Goal: Task Accomplishment & Management: Use online tool/utility

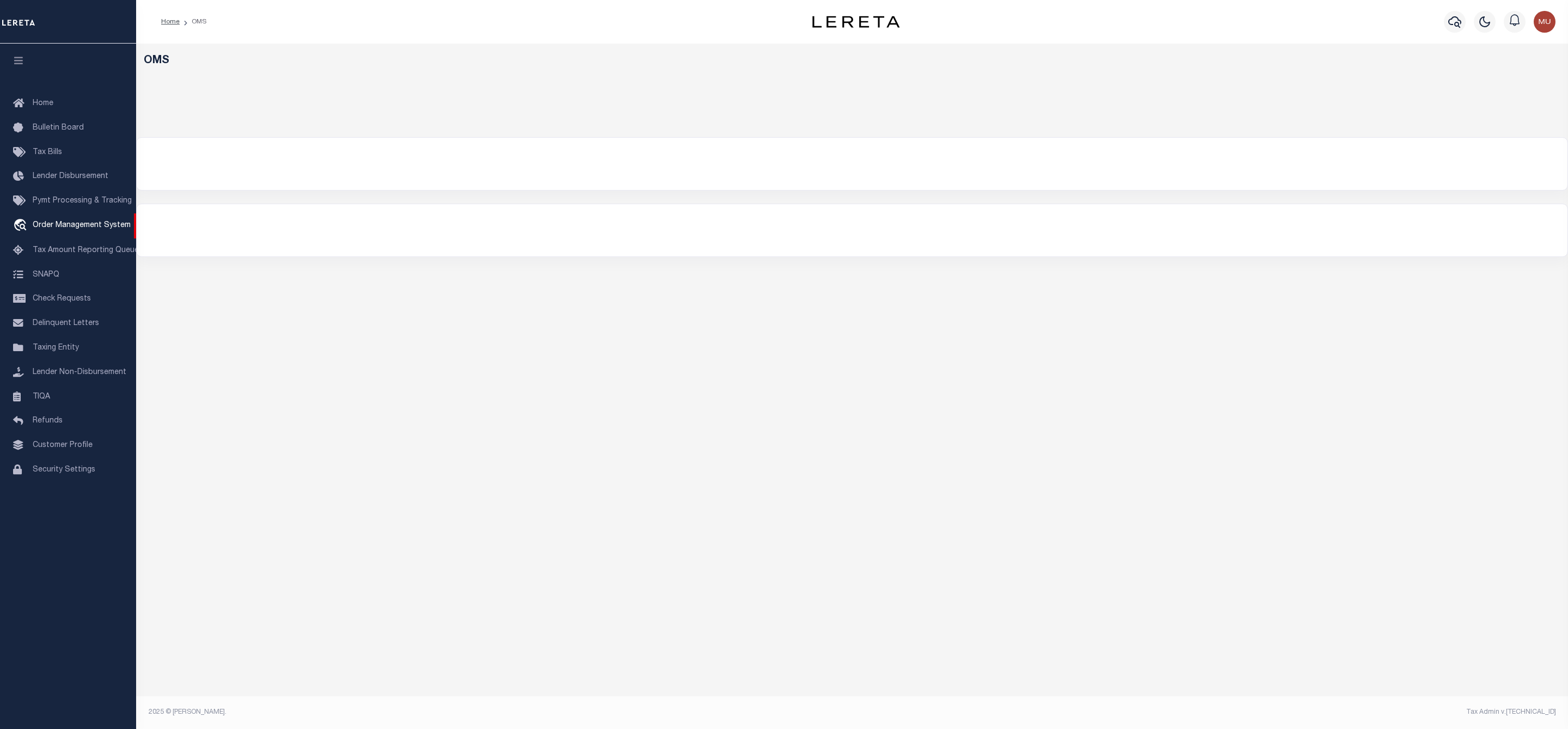
select select "200"
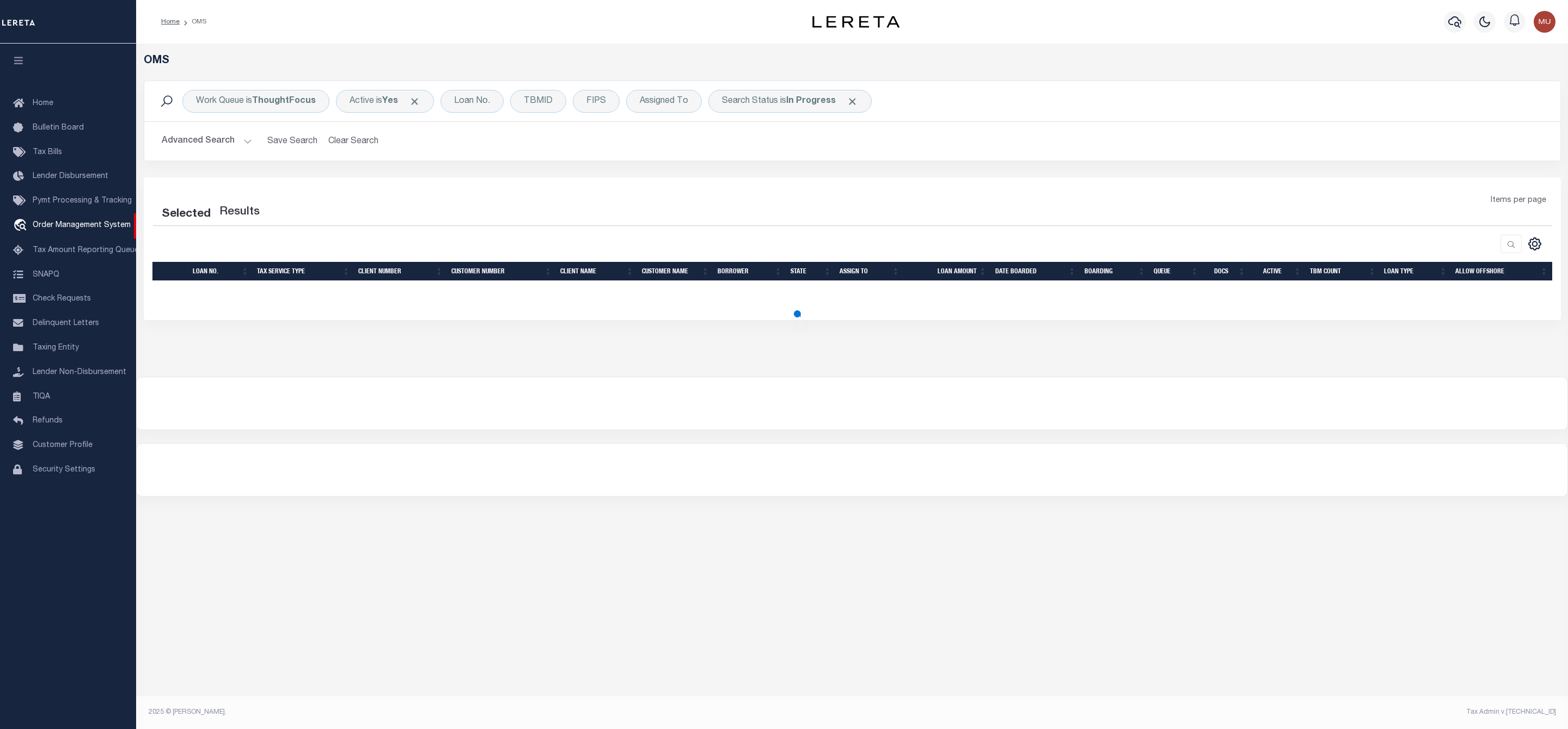
select select "200"
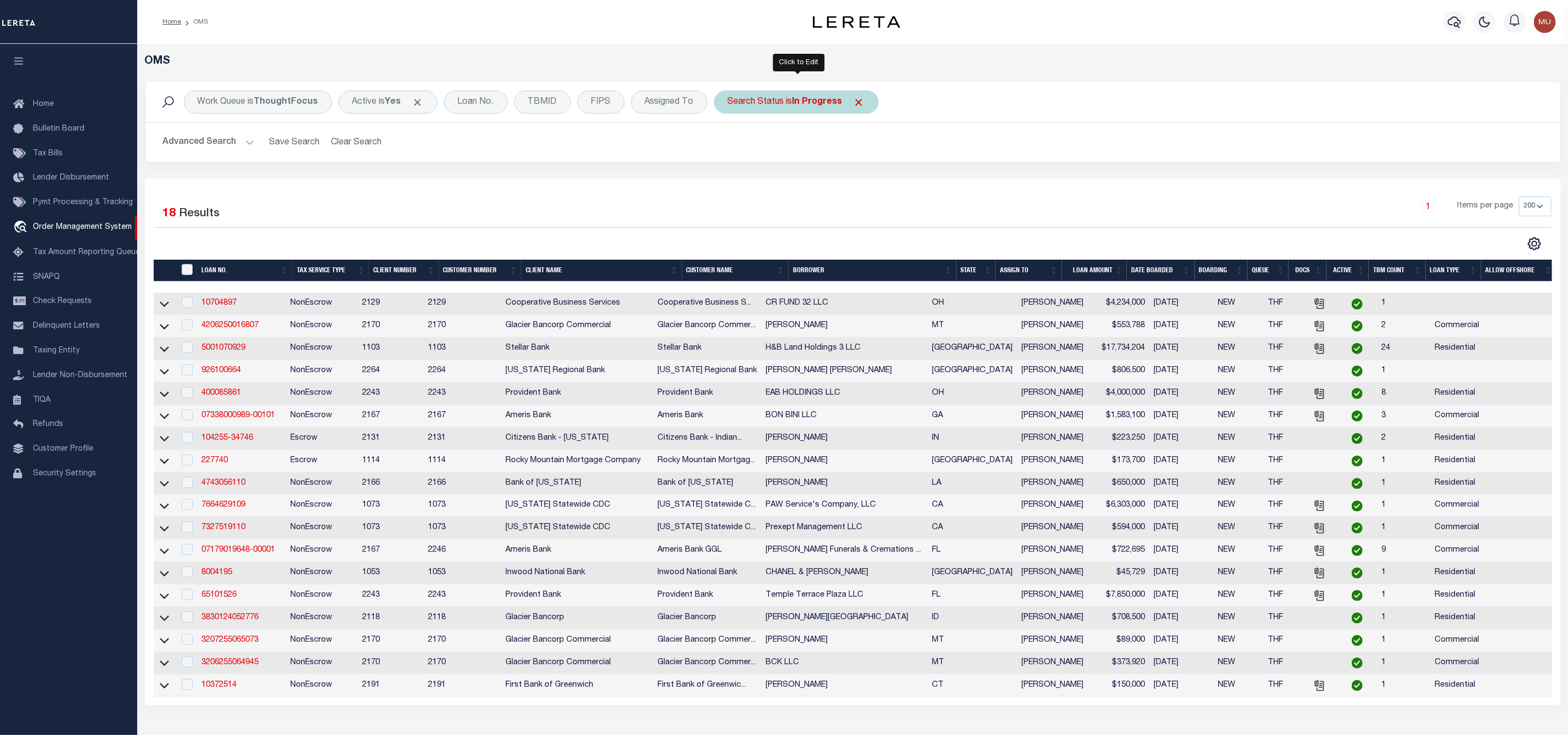
click at [793, 112] on div "Search Status is In Progress" at bounding box center [797, 103] width 164 height 23
click at [795, 153] on select "Automated Search Bad Parcel Complete Duplicate Parcel High Dollar Reporting In …" at bounding box center [808, 156] width 161 height 21
select select "RD"
click at [731, 147] on select "Automated Search Bad Parcel Complete Duplicate Parcel High Dollar Reporting In …" at bounding box center [808, 156] width 161 height 21
click at [880, 188] on input "Apply" at bounding box center [873, 180] width 32 height 18
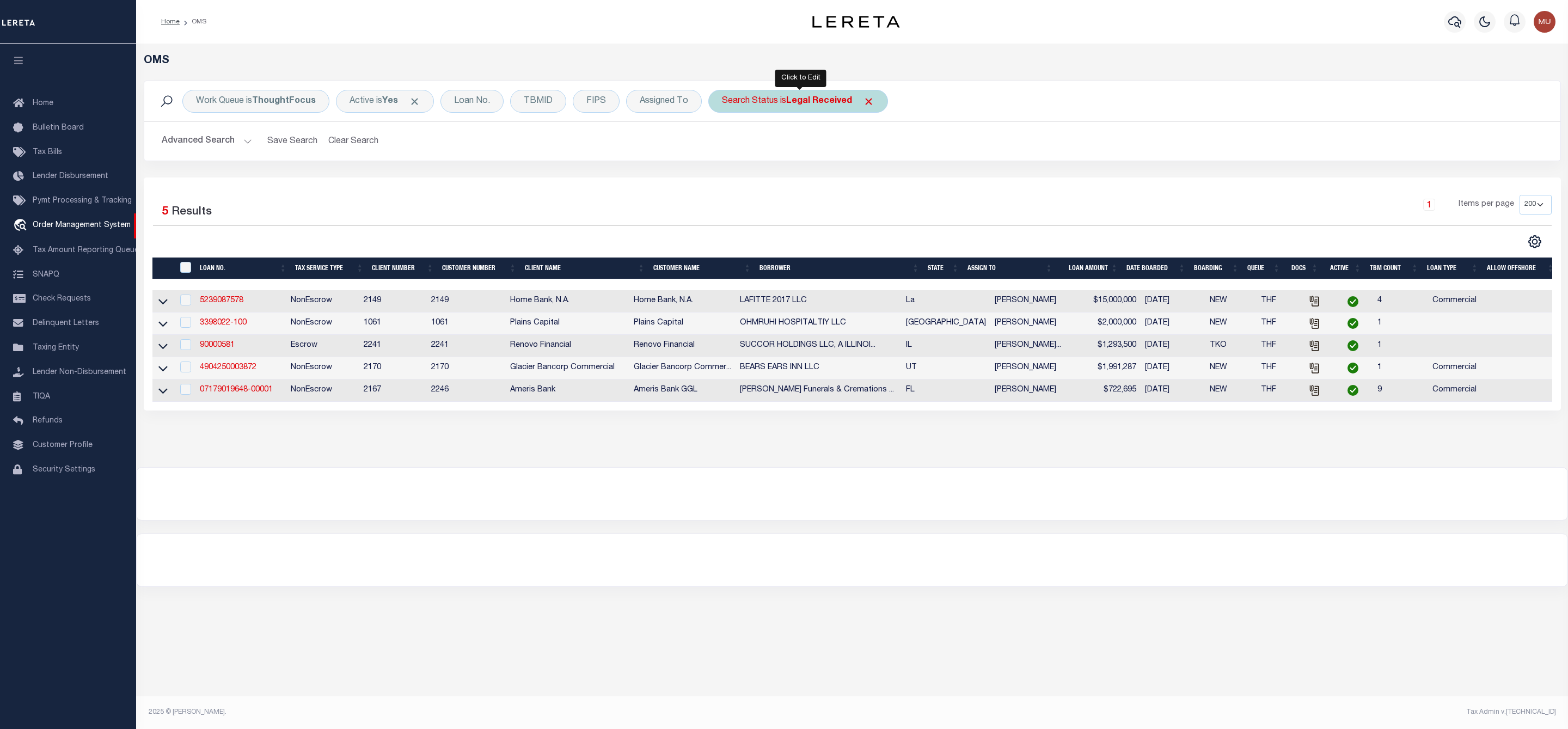
click at [809, 110] on div "Search Status is Legal Received" at bounding box center [798, 102] width 179 height 23
click at [802, 162] on select "Automated Search Bad Parcel Complete Duplicate Parcel High Dollar Reporting In …" at bounding box center [802, 154] width 160 height 21
select select "IP"
click at [725, 146] on select "Automated Search Bad Parcel Complete Duplicate Parcel High Dollar Reporting In …" at bounding box center [802, 154] width 160 height 21
click at [867, 184] on input "Apply" at bounding box center [866, 178] width 32 height 18
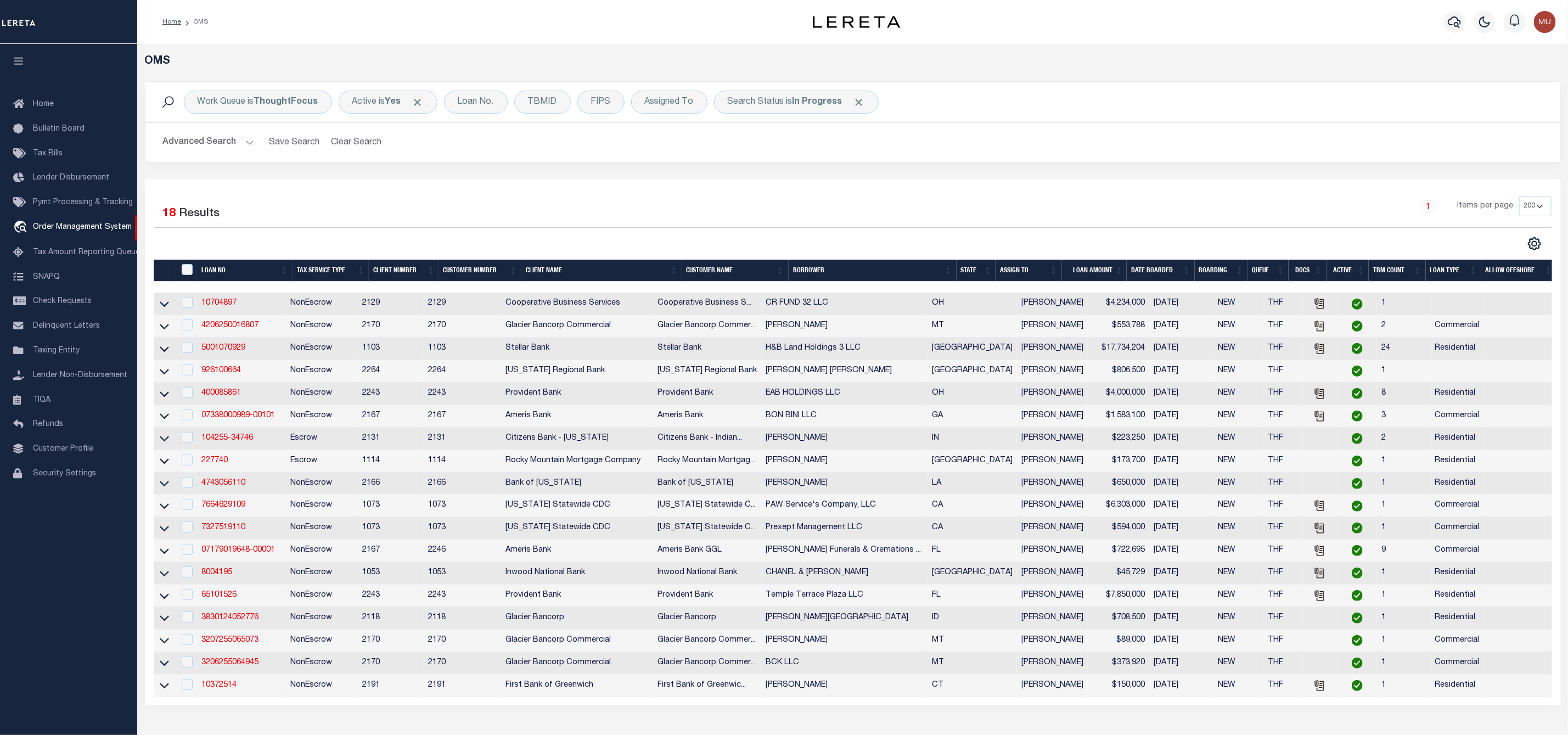
click at [1055, 269] on th "ASSIGN TO" at bounding box center [1029, 271] width 66 height 22
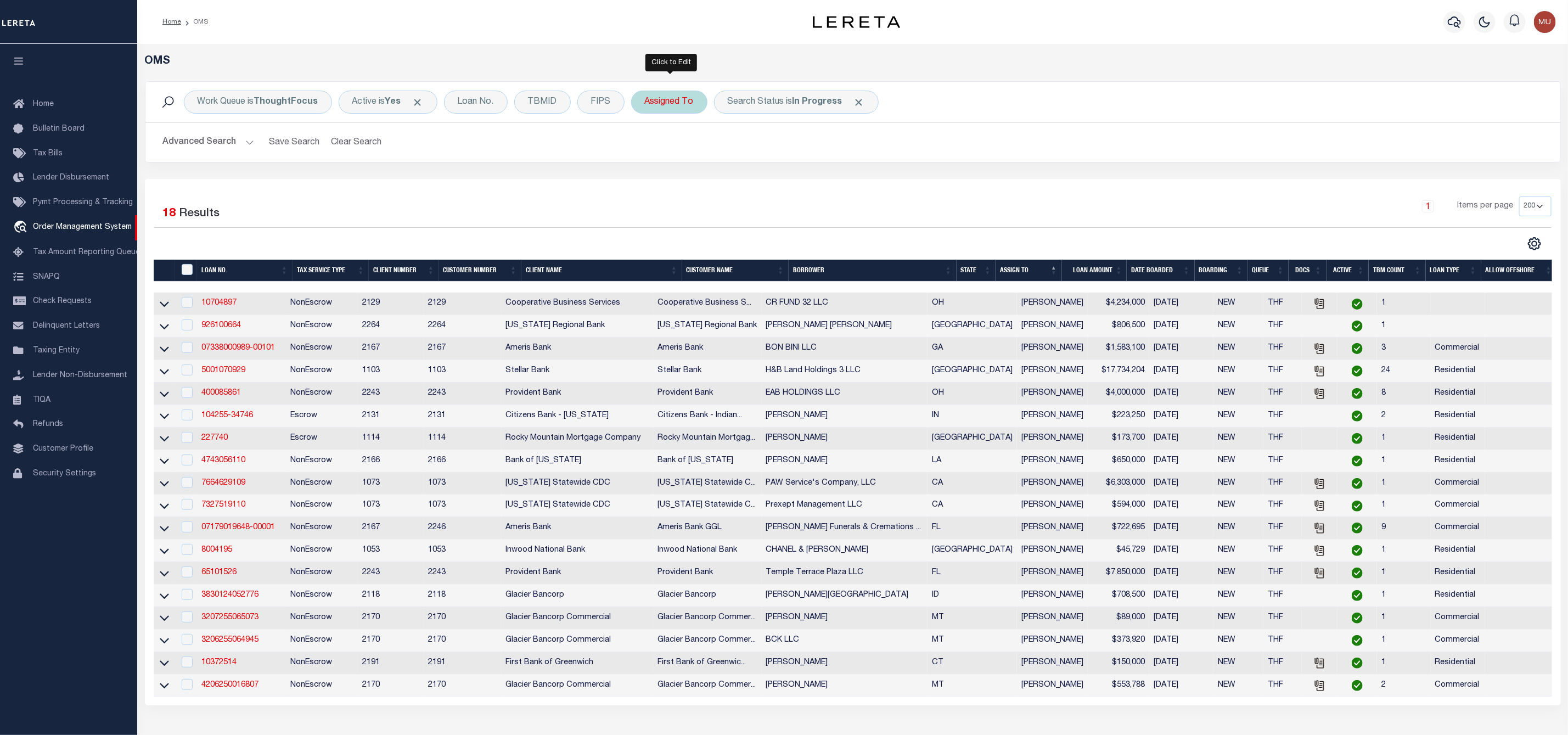
click at [677, 108] on div "Assigned To" at bounding box center [669, 103] width 76 height 23
click at [679, 157] on select "--Unassigned-- [PERSON_NAME] [PERSON_NAME] [PERSON_NAME] [PERSON_NAME], [PERSON…" at bounding box center [726, 156] width 161 height 21
select select "[PERSON_NAME]"
click at [647, 147] on select "--Unassigned-- [PERSON_NAME] [PERSON_NAME] [PERSON_NAME] [PERSON_NAME], [PERSON…" at bounding box center [726, 156] width 161 height 21
click at [793, 183] on input "Apply" at bounding box center [790, 180] width 32 height 18
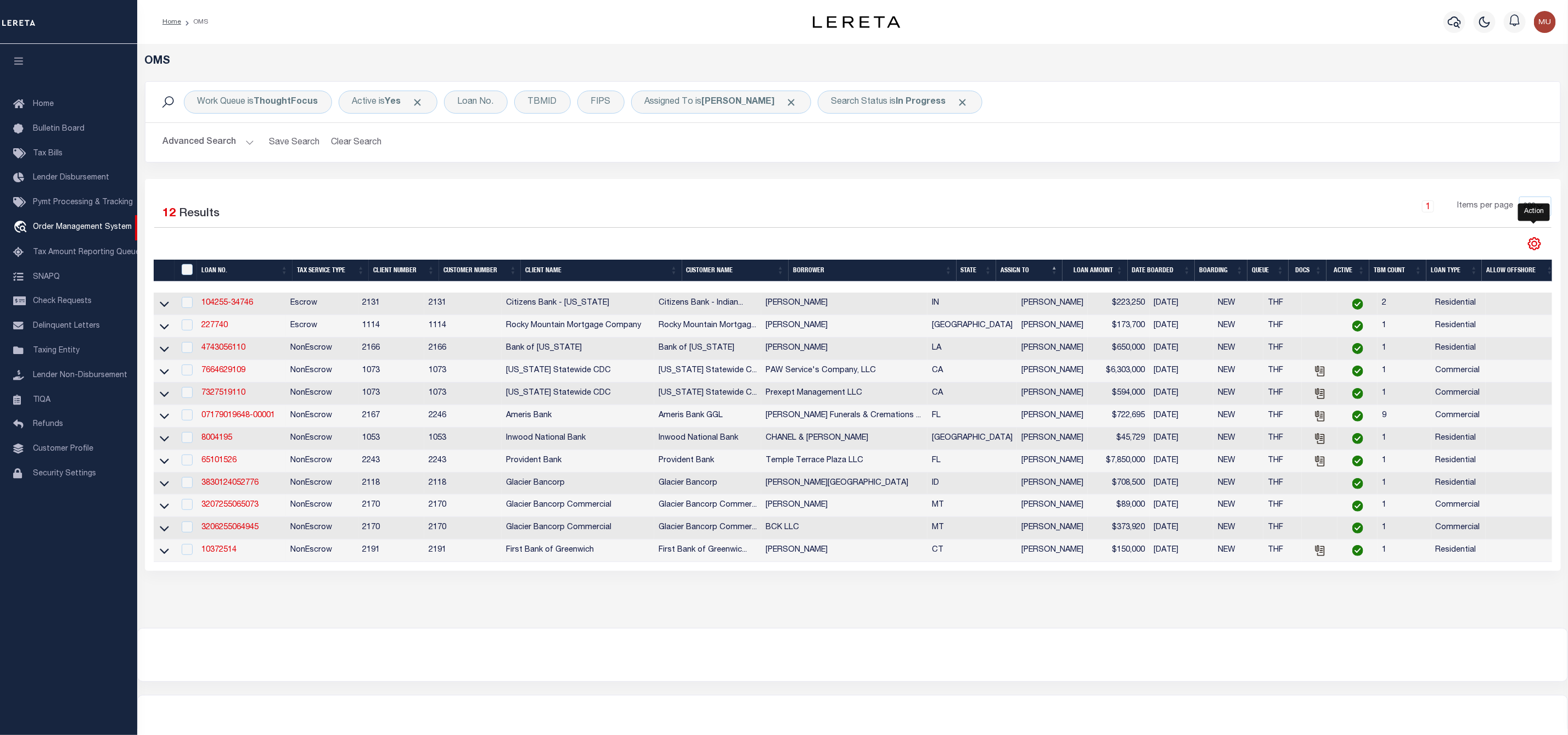
click at [1534, 247] on icon "" at bounding box center [1534, 244] width 15 height 15
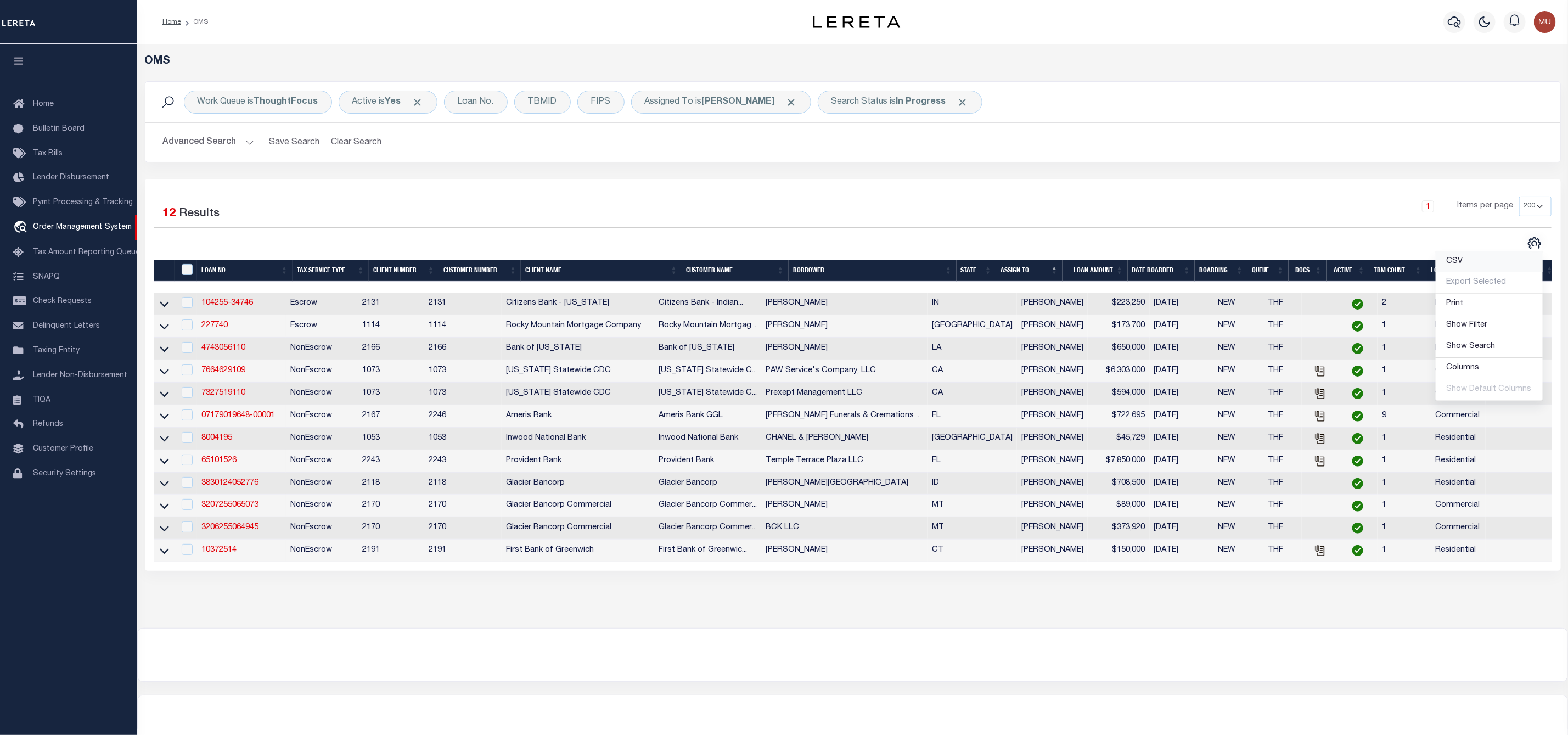
click at [1484, 271] on link "CSV" at bounding box center [1489, 262] width 107 height 21
click at [183, 307] on input "checkbox" at bounding box center [187, 302] width 11 height 11
checkbox input "true"
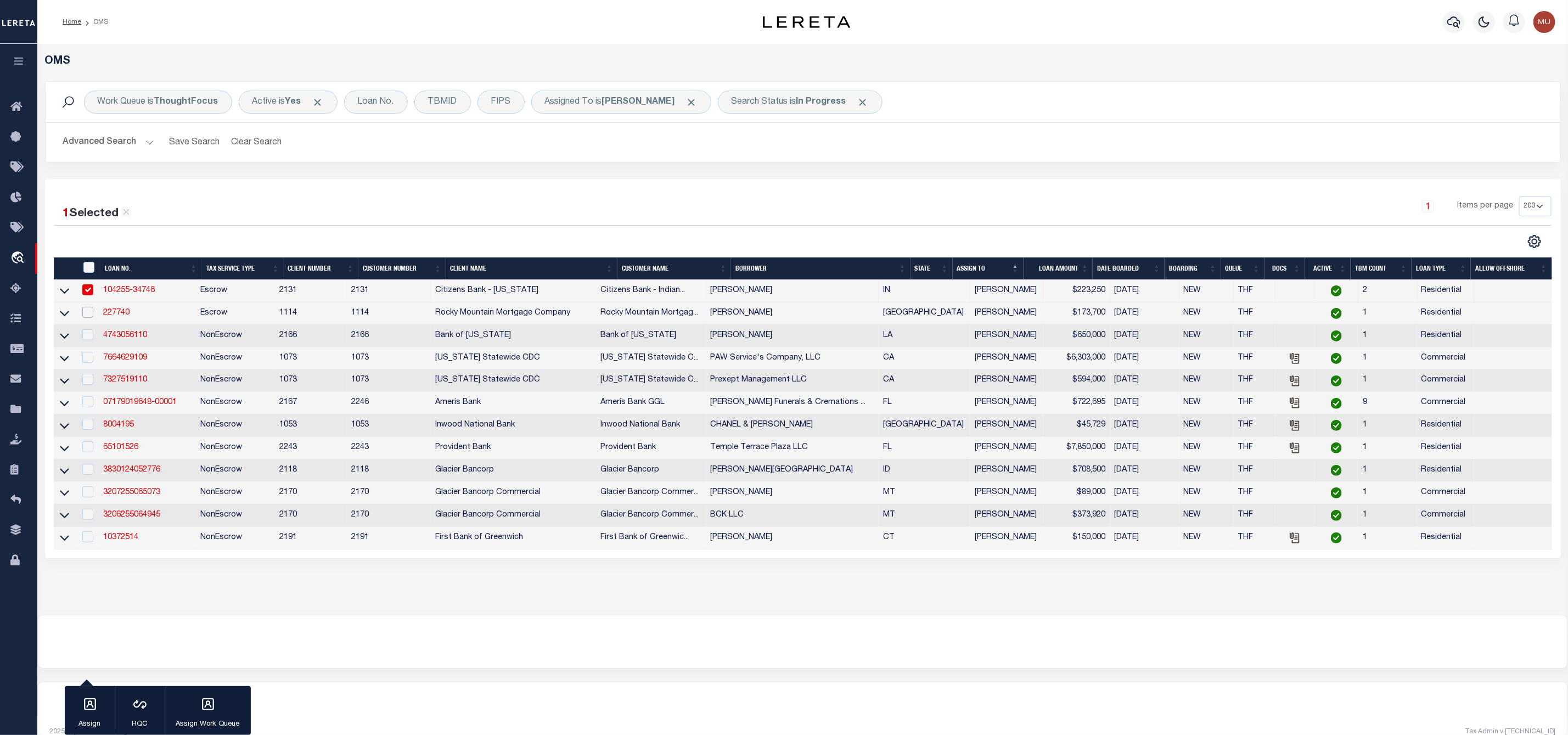
click at [87, 315] on input "checkbox" at bounding box center [87, 311] width 11 height 11
checkbox input "true"
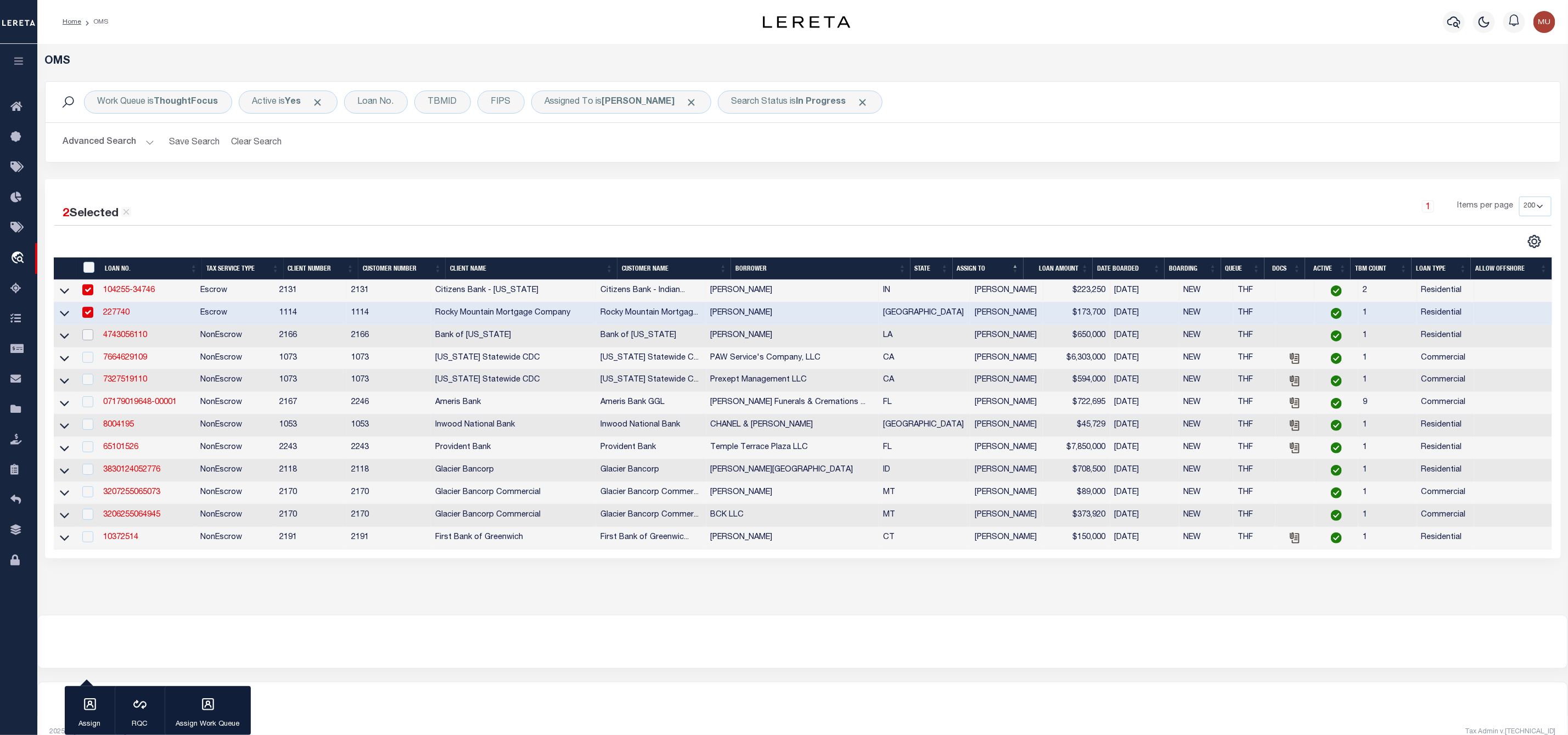
click at [90, 339] on input "checkbox" at bounding box center [87, 335] width 11 height 11
checkbox input "true"
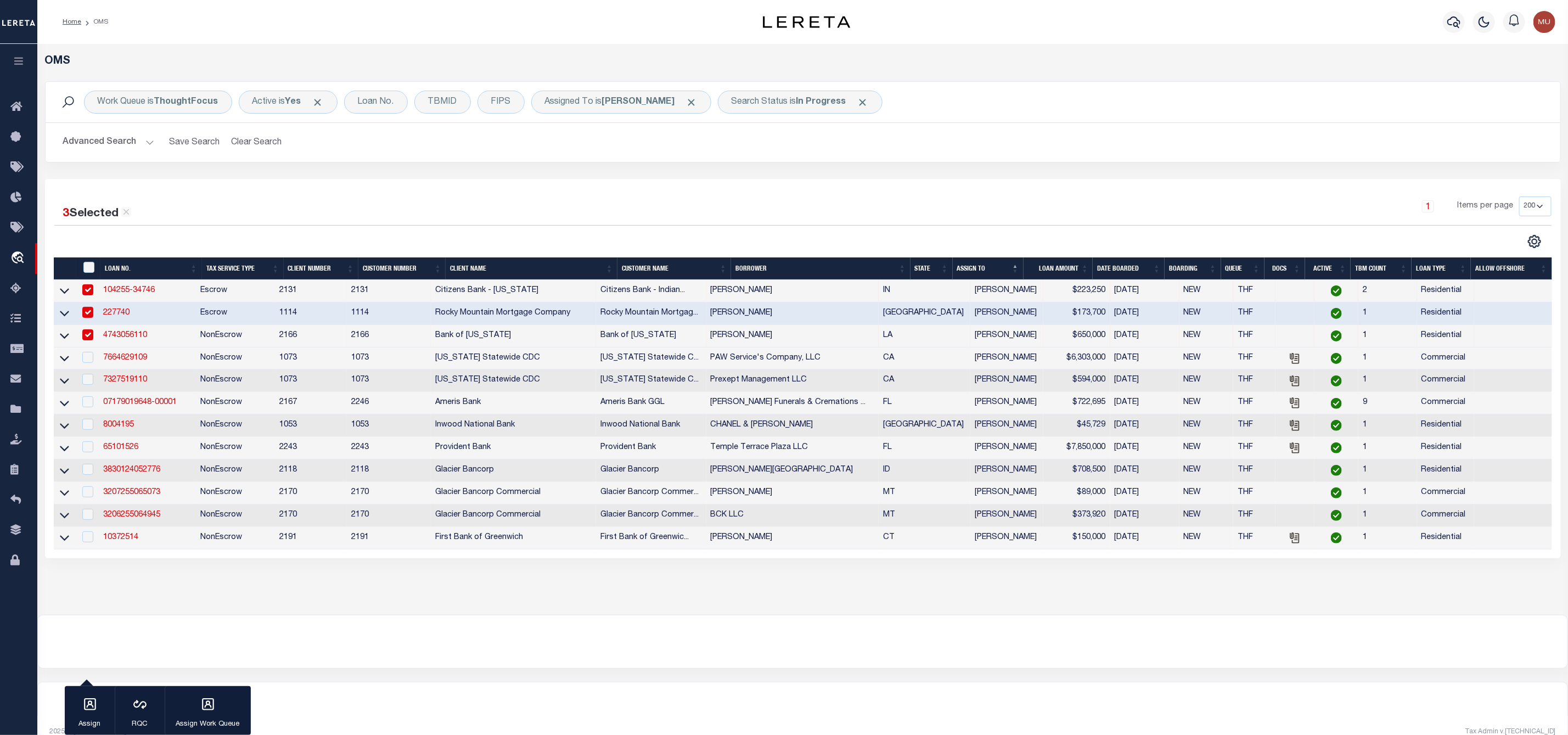
click at [89, 364] on div at bounding box center [87, 358] width 15 height 12
checkbox input "true"
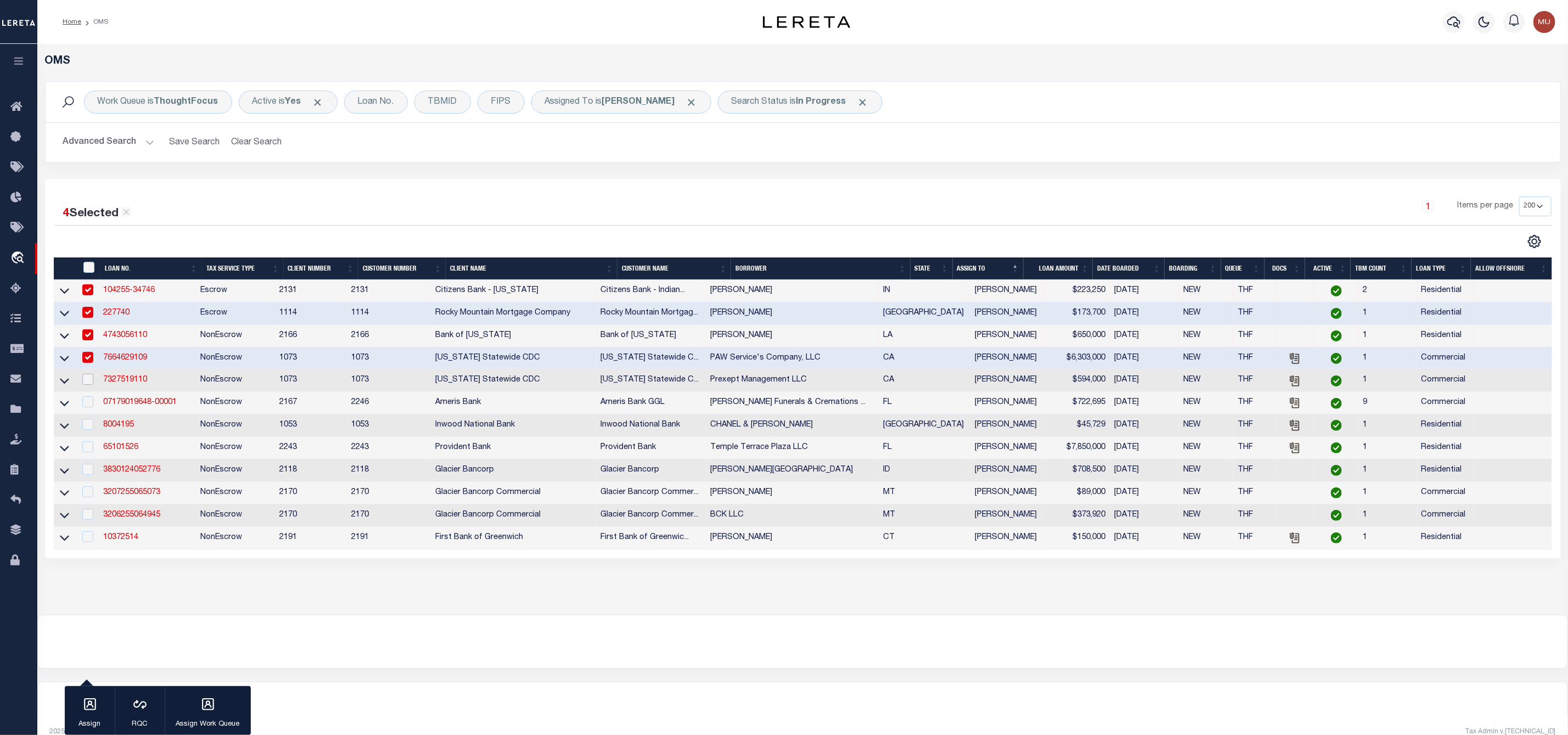
click at [87, 385] on input "checkbox" at bounding box center [87, 379] width 11 height 11
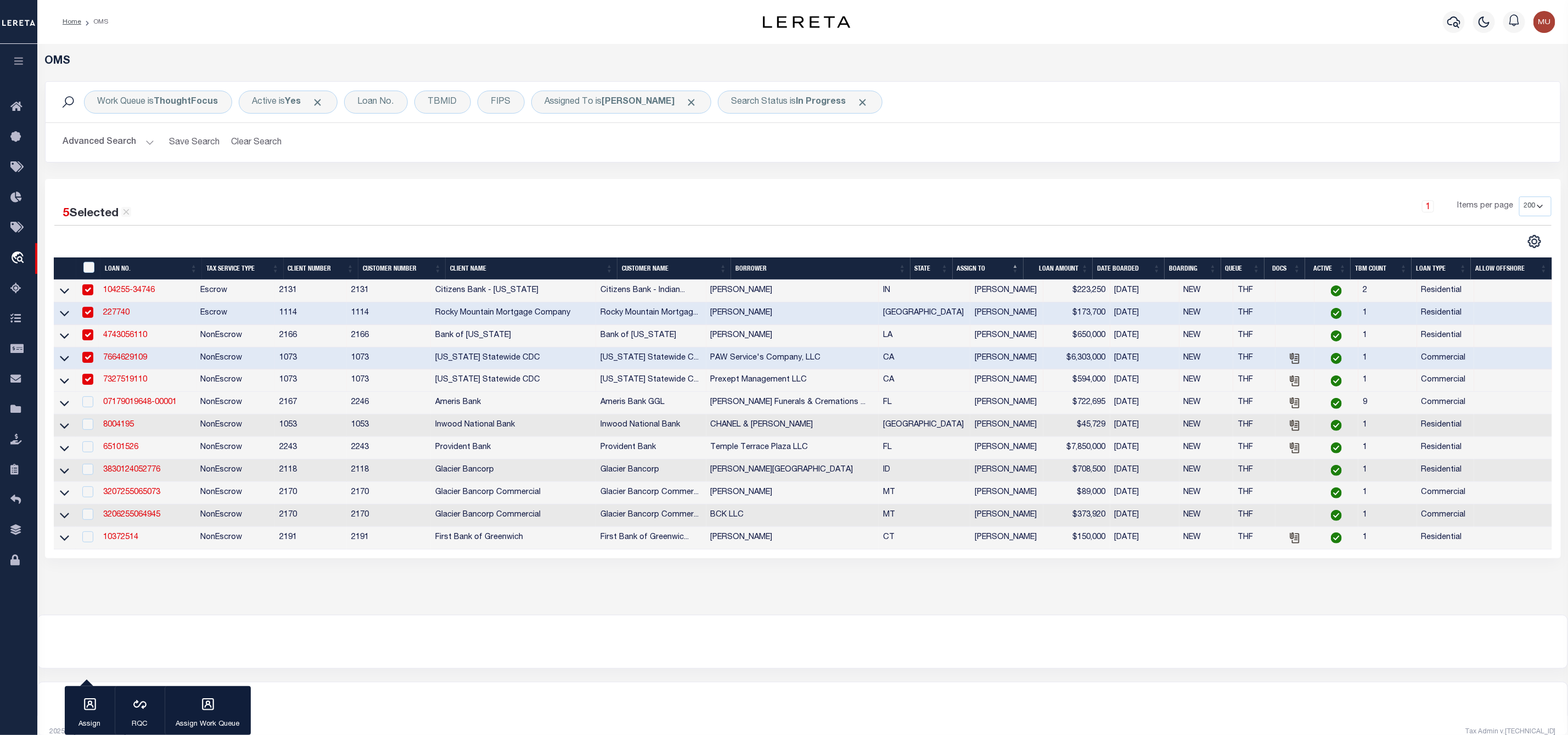
click at [88, 383] on input "checkbox" at bounding box center [87, 379] width 11 height 11
checkbox input "false"
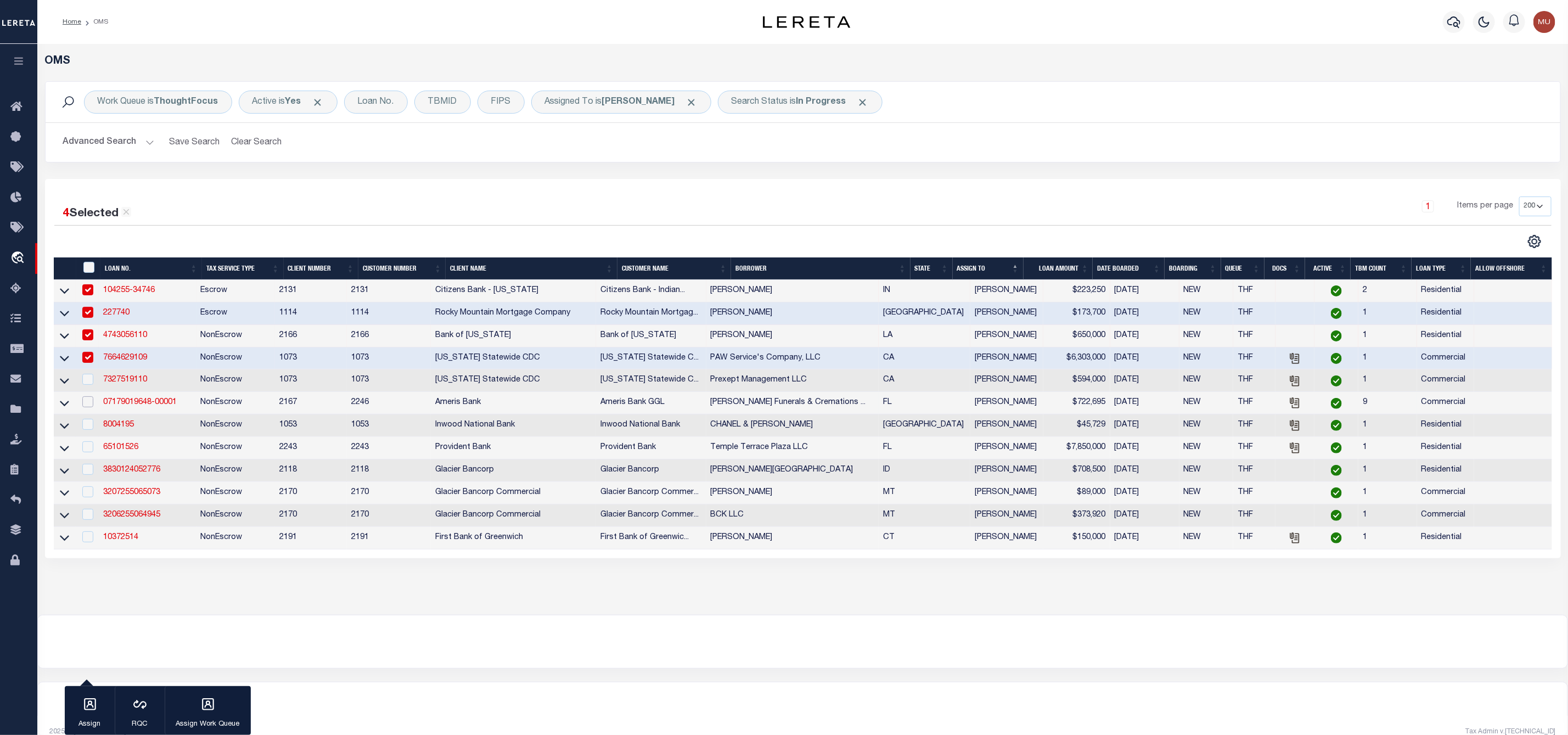
click at [86, 402] on input "checkbox" at bounding box center [87, 401] width 11 height 11
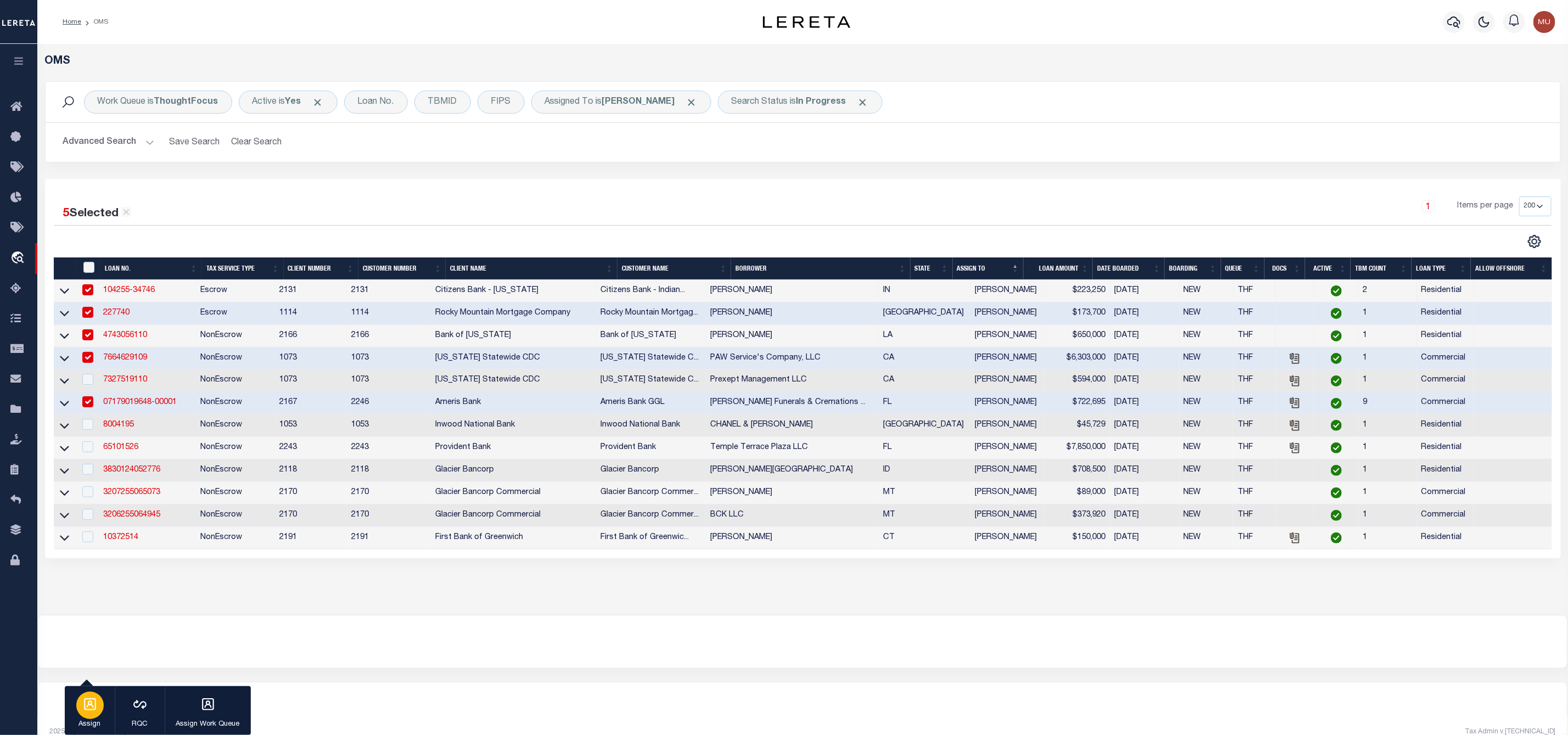
click at [90, 707] on icon "button" at bounding box center [90, 704] width 15 height 15
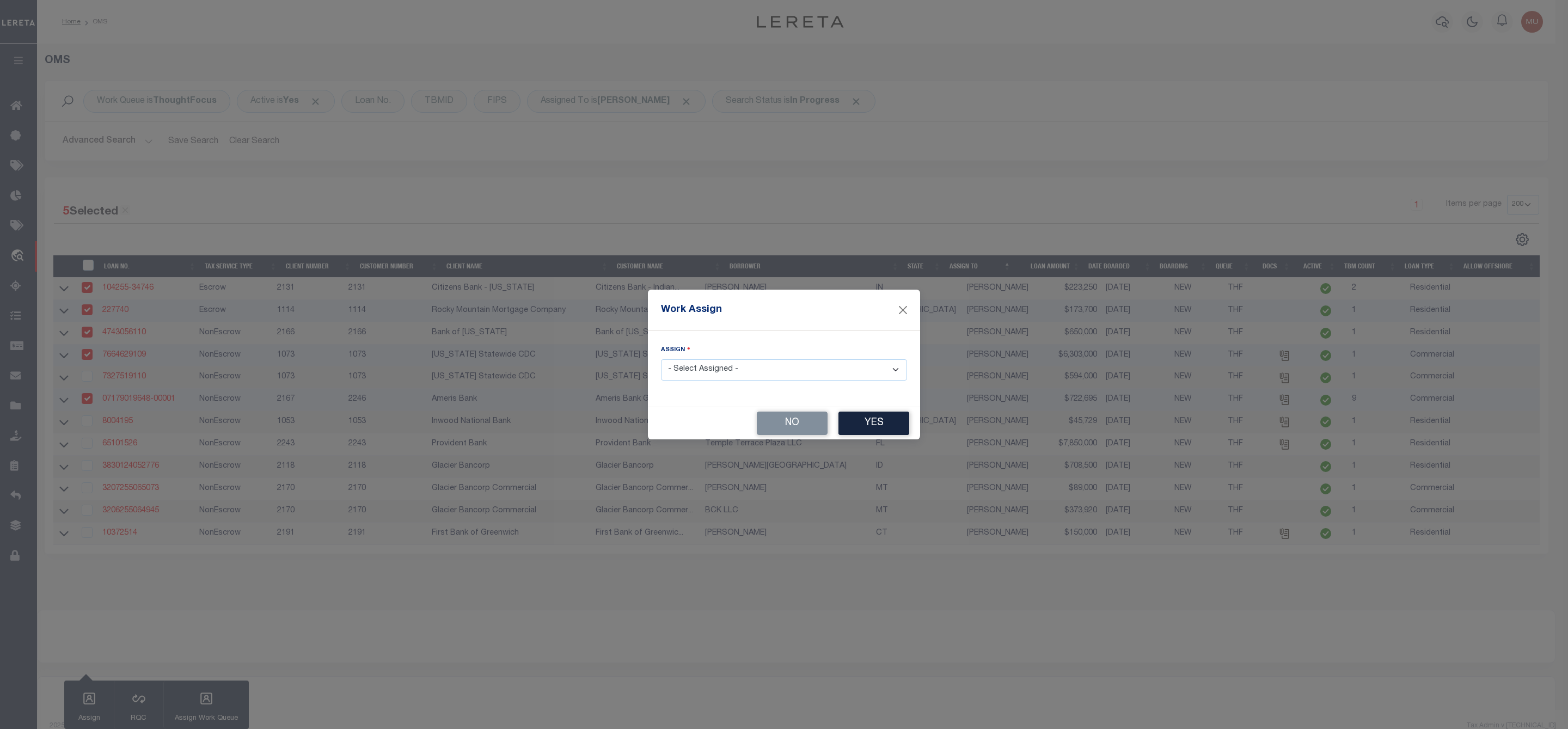
click at [85, 402] on div "Work Assign Assign - Select Assigned - --Unassigned-- [PERSON_NAME] [PERSON_NAM…" at bounding box center [784, 364] width 1568 height 729
click at [787, 427] on button "No" at bounding box center [792, 423] width 71 height 23
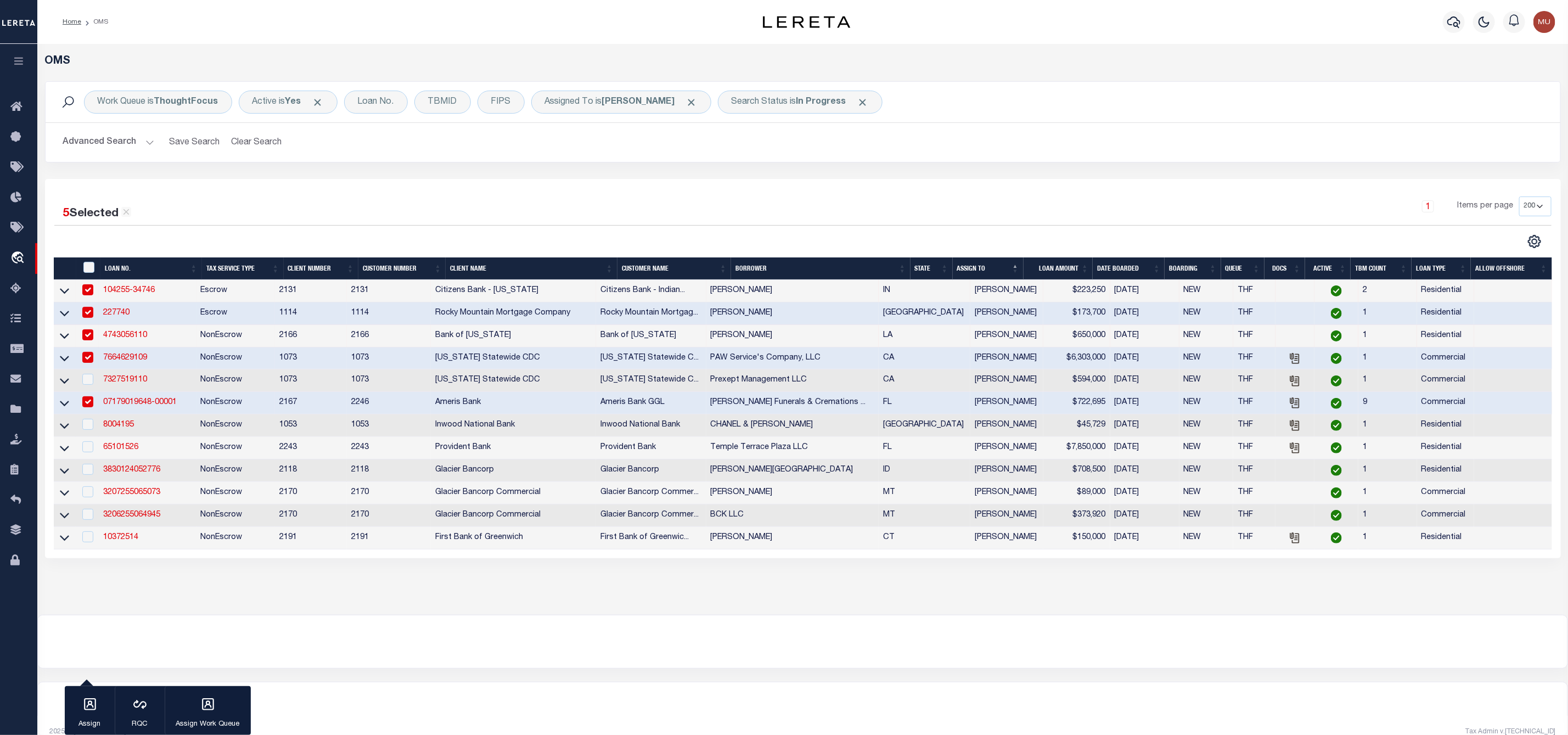
click at [90, 406] on input "checkbox" at bounding box center [87, 401] width 11 height 11
checkbox input "false"
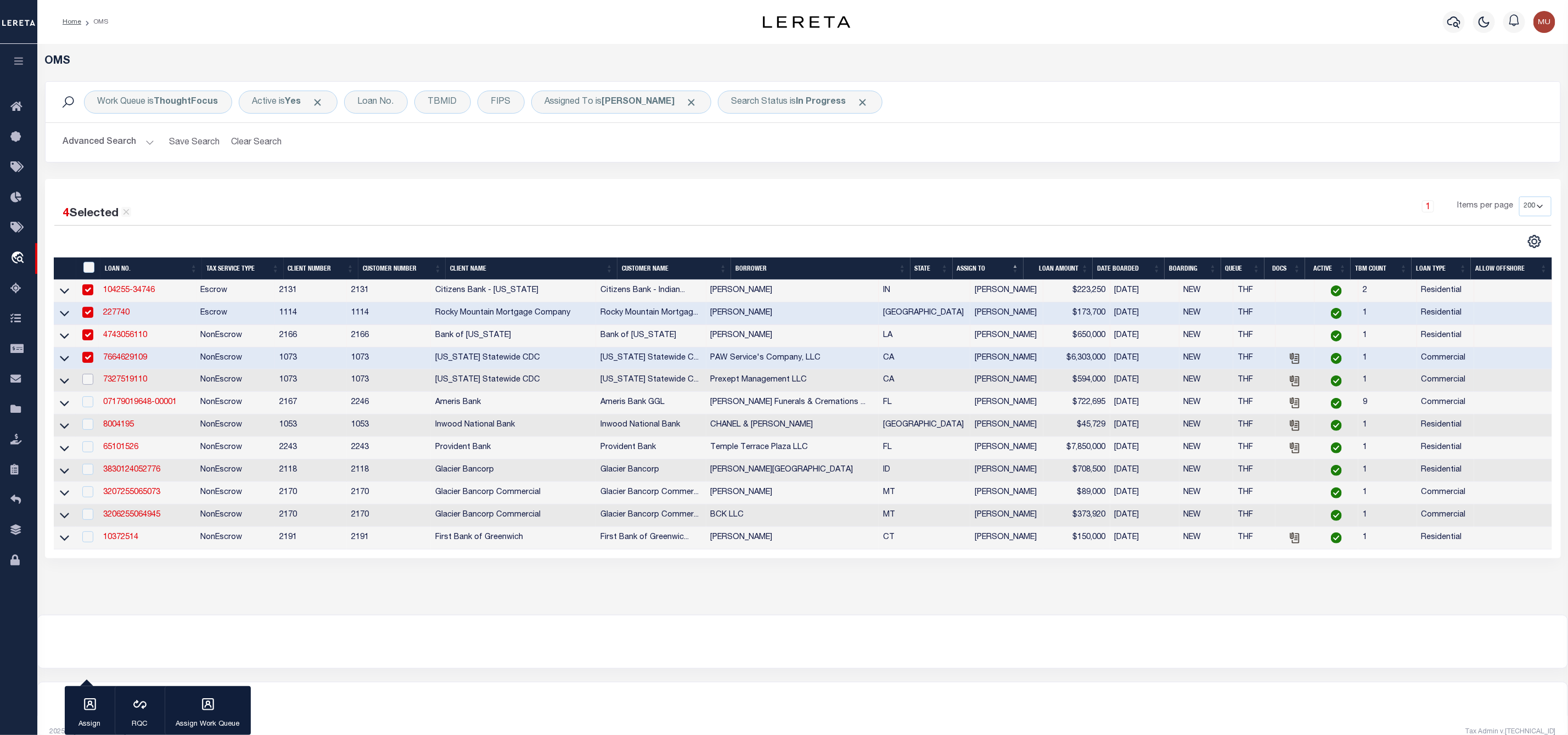
click at [89, 379] on input "checkbox" at bounding box center [87, 379] width 11 height 11
checkbox input "true"
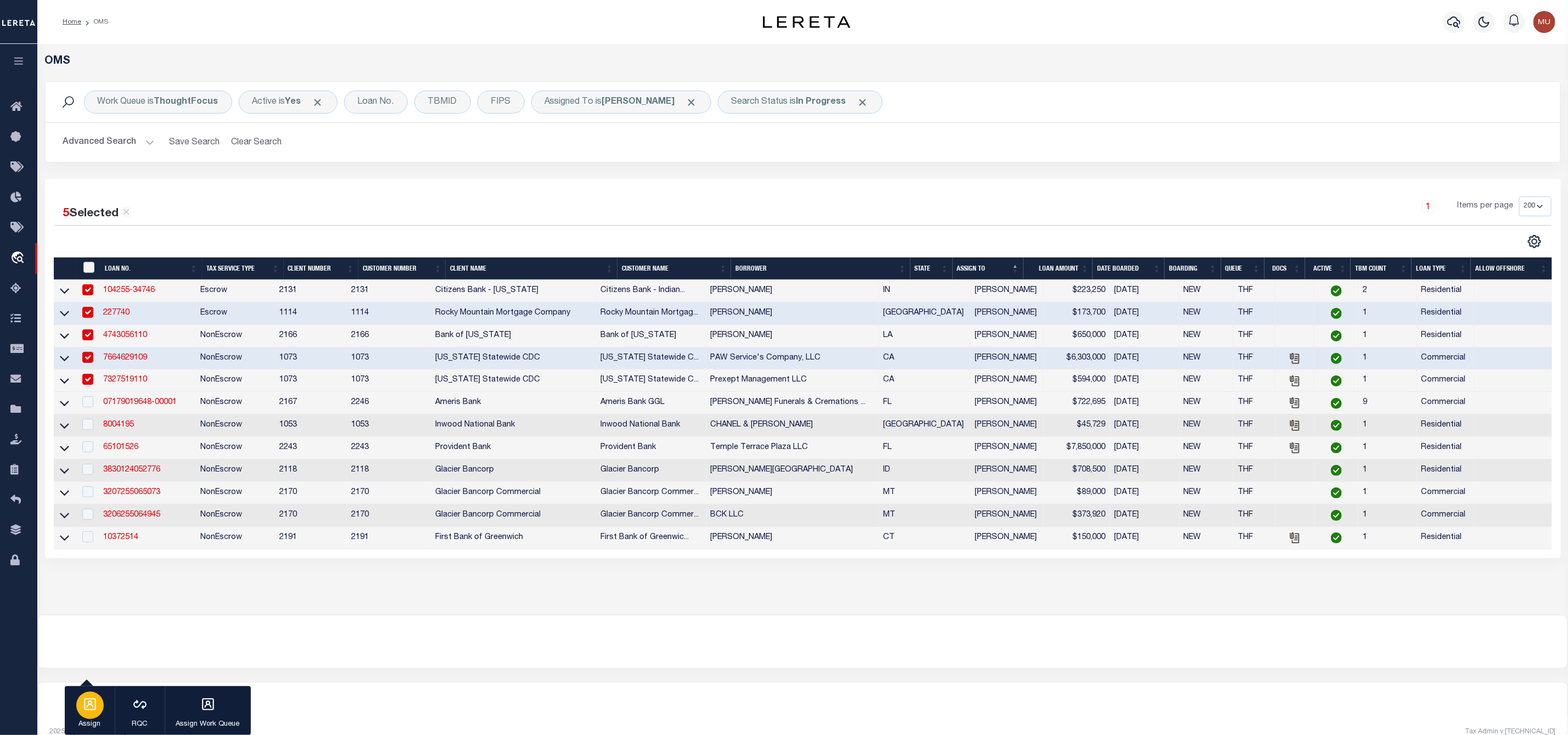
click at [83, 709] on icon "button" at bounding box center [90, 704] width 15 height 15
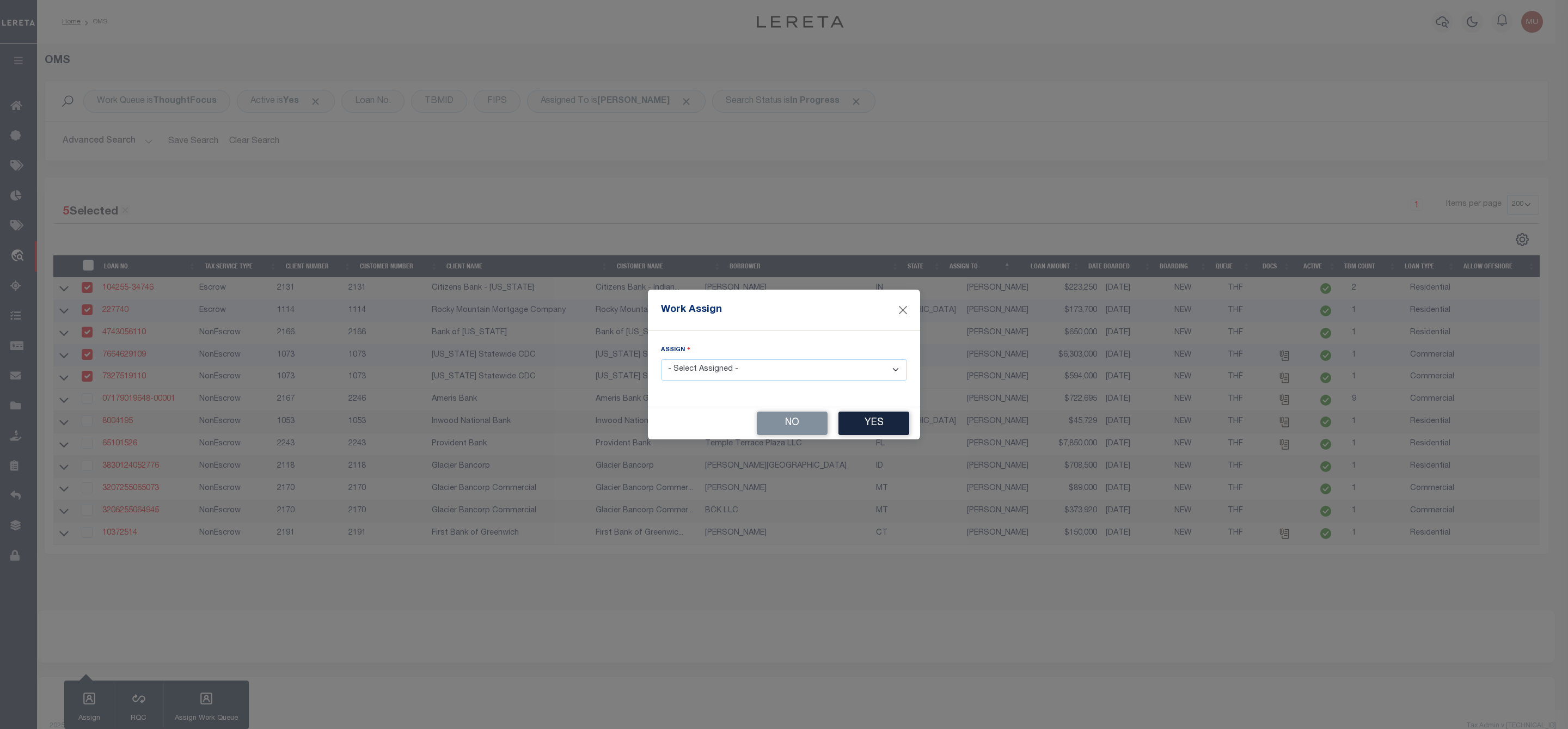
click at [697, 371] on select "- Select Assigned - --Unassigned-- [PERSON_NAME] [PERSON_NAME] [PERSON_NAME] [P…" at bounding box center [784, 370] width 246 height 21
select select "[PERSON_NAME]"
click at [661, 360] on select "- Select Assigned - --Unassigned-- [PERSON_NAME] [PERSON_NAME] [PERSON_NAME] [P…" at bounding box center [784, 370] width 246 height 21
click at [876, 424] on button "Yes" at bounding box center [874, 423] width 71 height 23
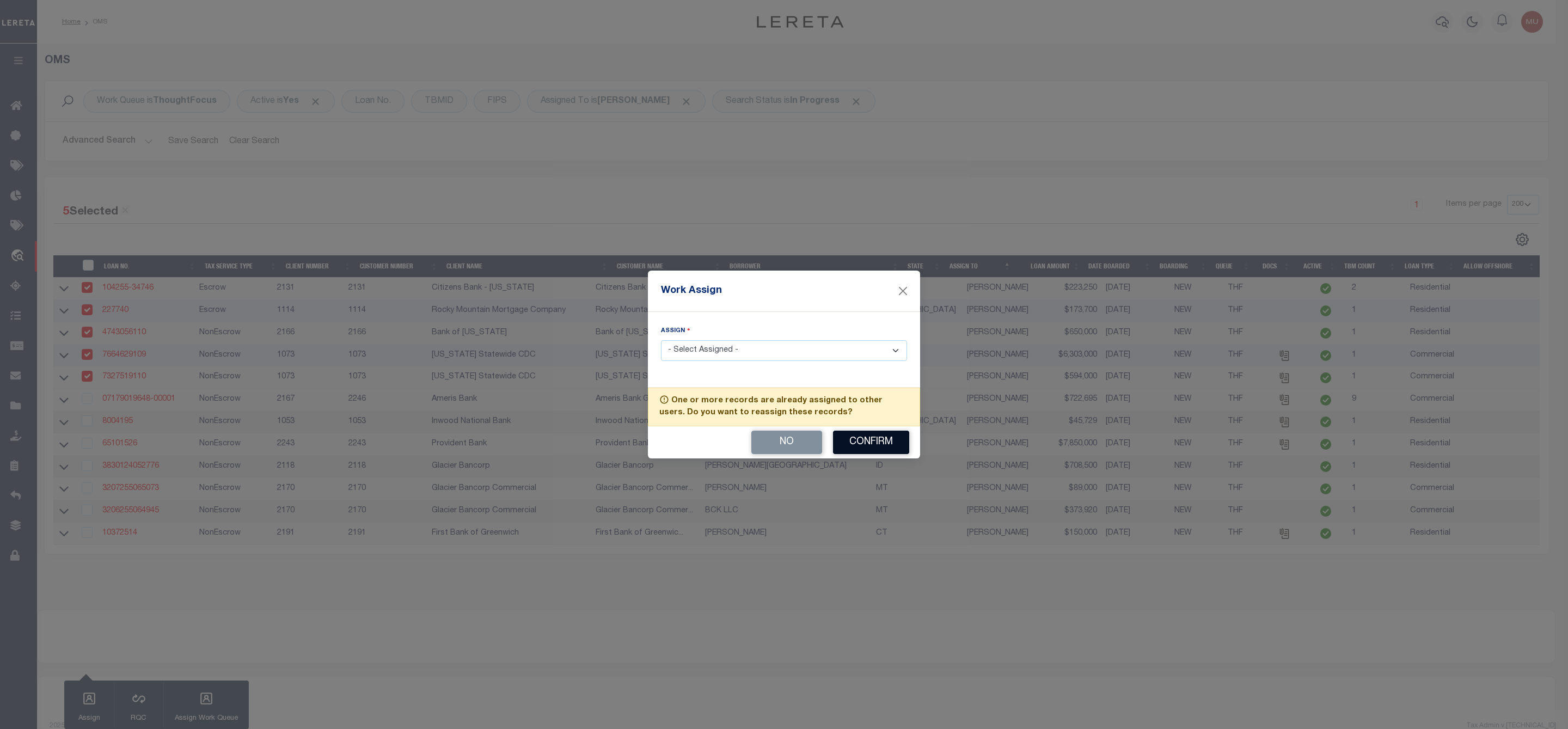
click at [864, 443] on button "Confirm" at bounding box center [871, 442] width 76 height 23
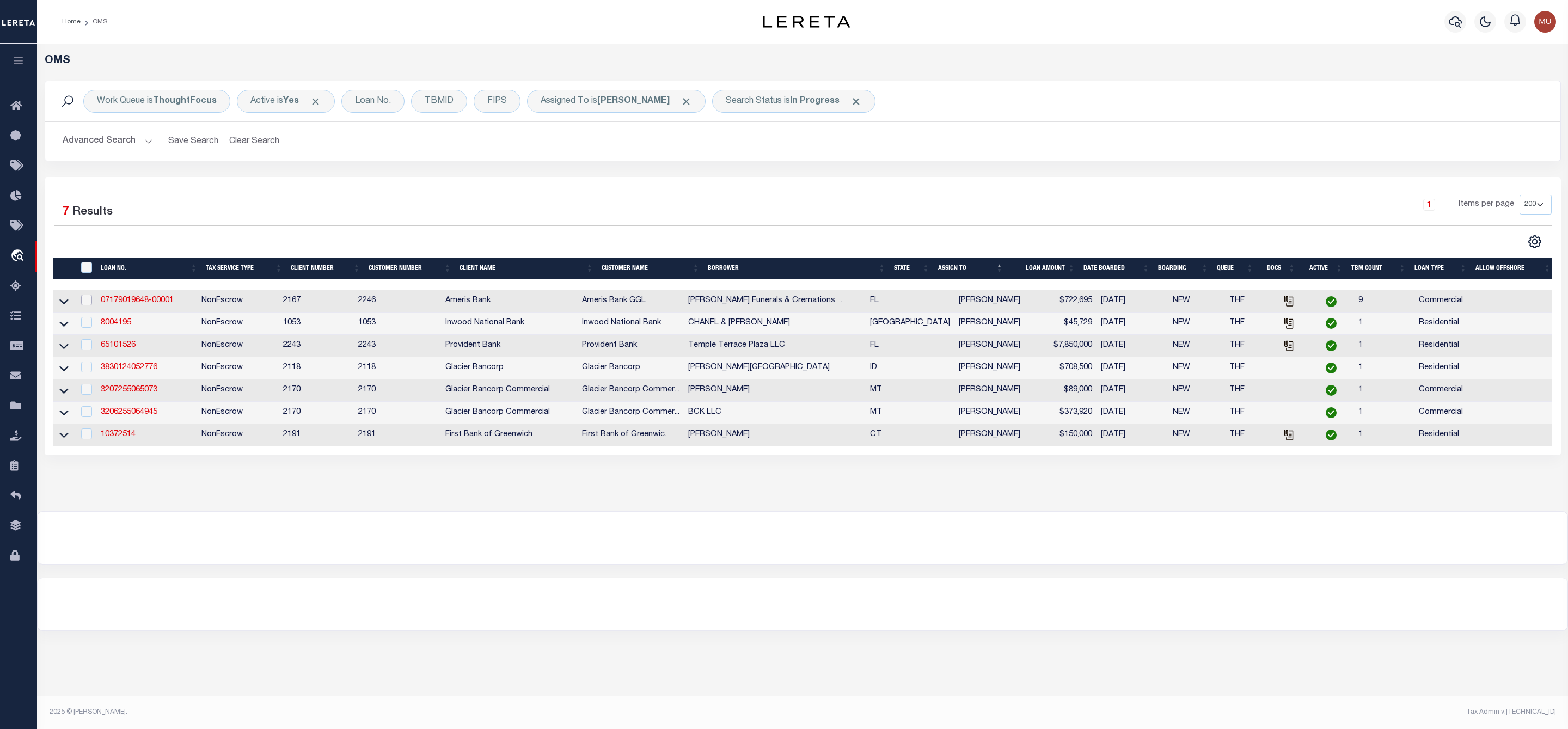
click at [82, 305] on input "checkbox" at bounding box center [86, 299] width 11 height 11
checkbox input "true"
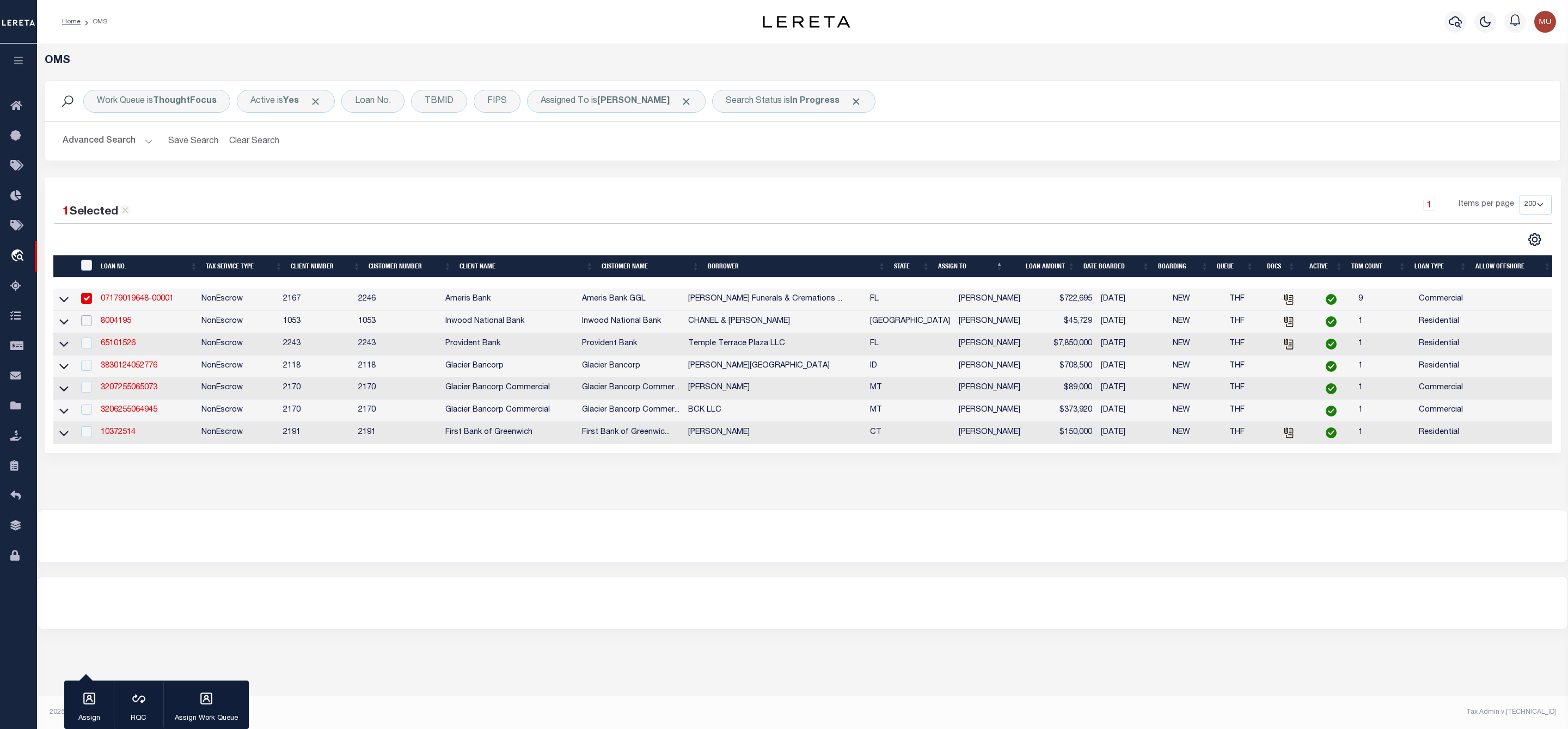
click at [82, 322] on input "checkbox" at bounding box center [86, 320] width 11 height 11
checkbox input "true"
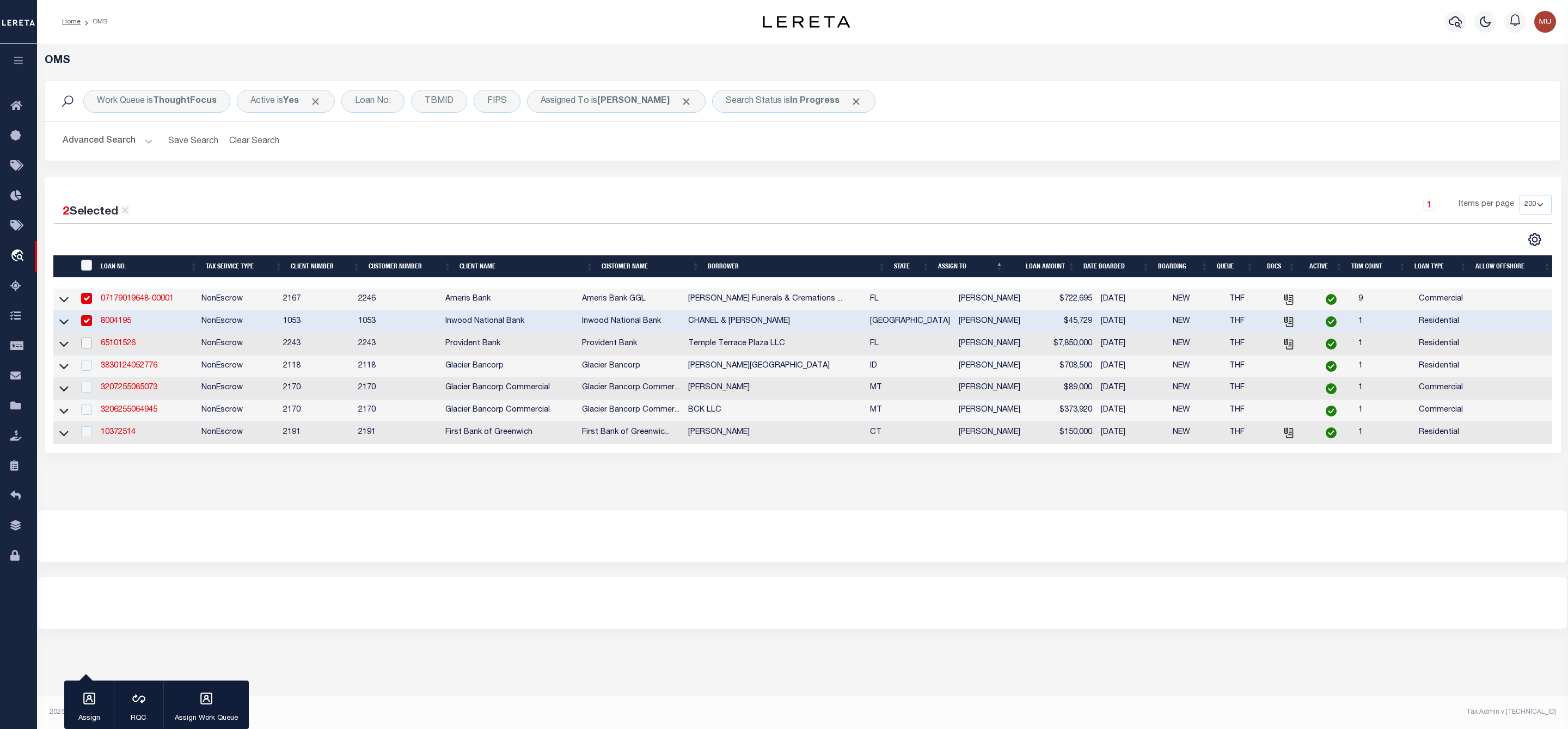
click at [90, 343] on input "checkbox" at bounding box center [86, 342] width 11 height 11
checkbox input "true"
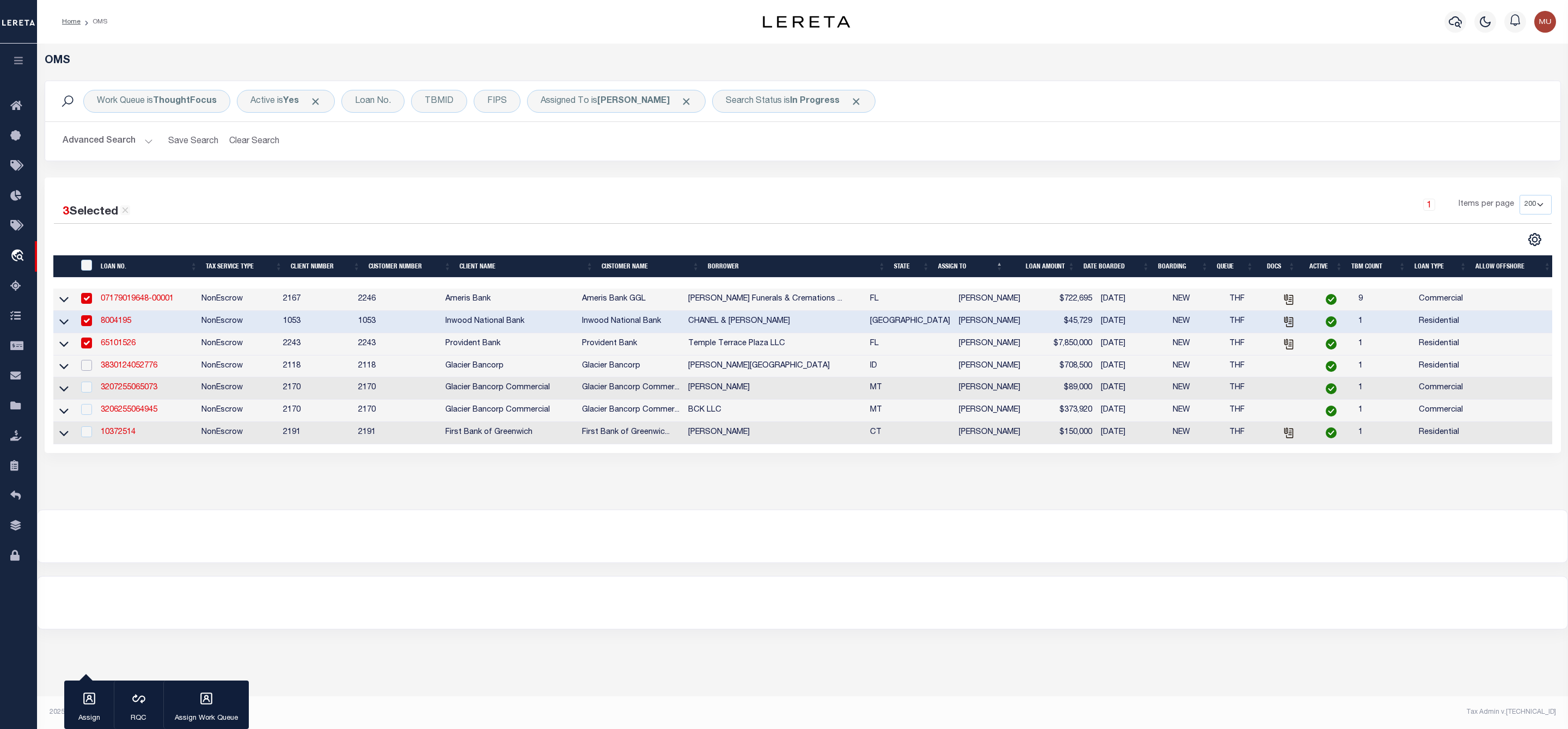
click at [85, 363] on input "checkbox" at bounding box center [86, 364] width 11 height 11
checkbox input "true"
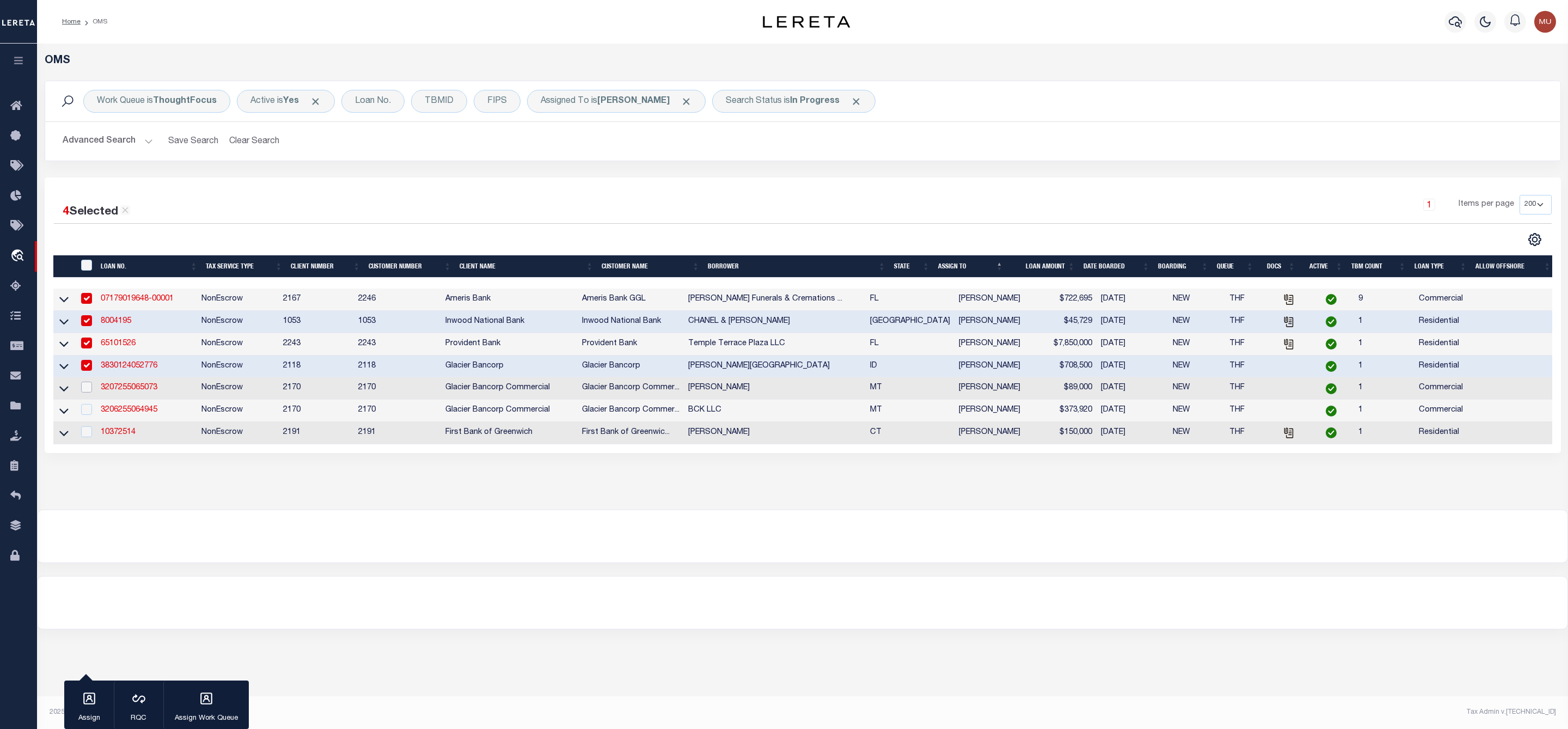
click at [85, 390] on input "checkbox" at bounding box center [86, 387] width 11 height 11
checkbox input "true"
click at [86, 703] on icon "button" at bounding box center [89, 698] width 14 height 14
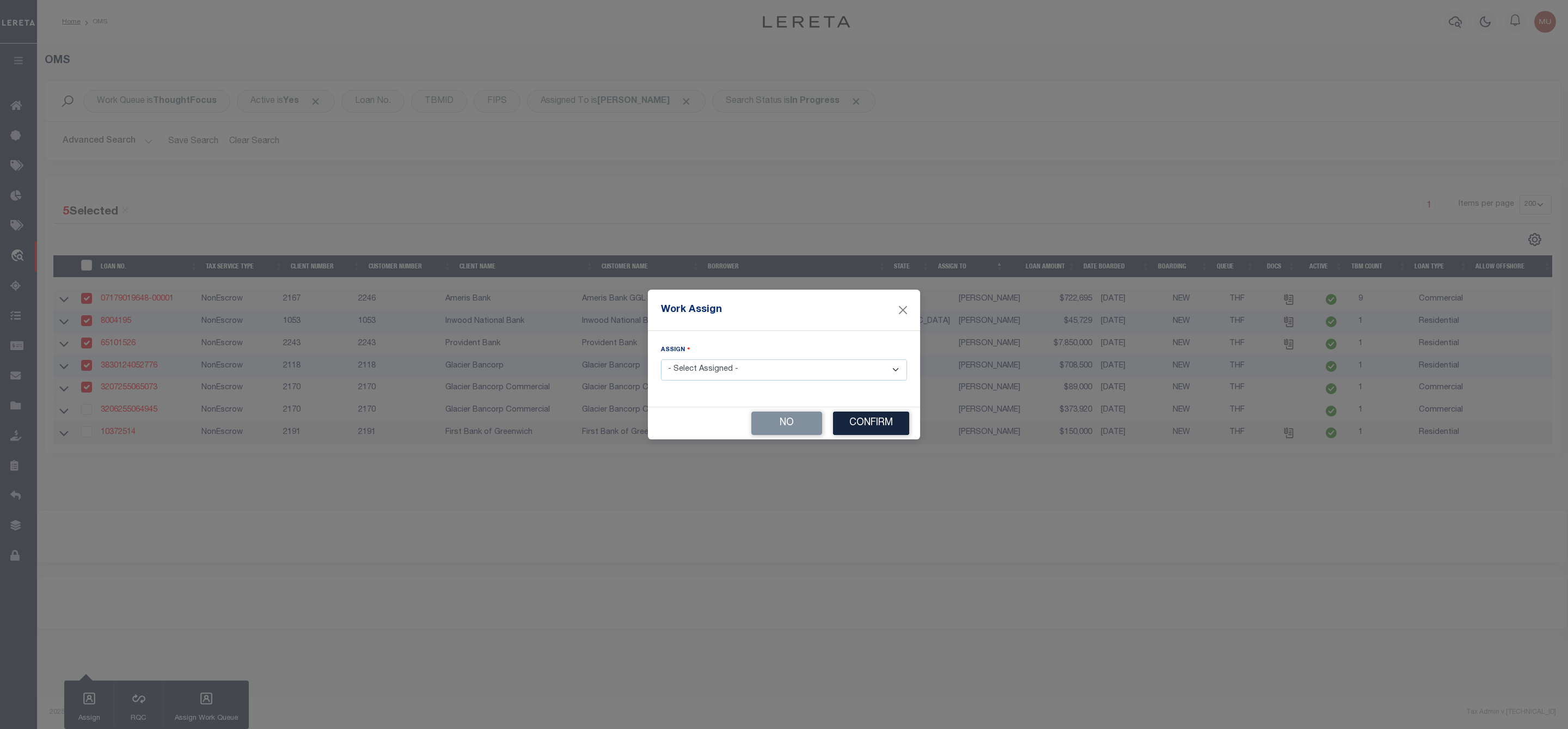
click at [700, 368] on select "- Select Assigned - --Unassigned-- [PERSON_NAME] [PERSON_NAME] [PERSON_NAME] [P…" at bounding box center [784, 370] width 246 height 21
select select "[PERSON_NAME]"
click at [661, 360] on select "- Select Assigned - --Unassigned-- [PERSON_NAME] [PERSON_NAME] [PERSON_NAME] [P…" at bounding box center [784, 370] width 246 height 21
click at [871, 429] on button "Confirm" at bounding box center [871, 423] width 76 height 23
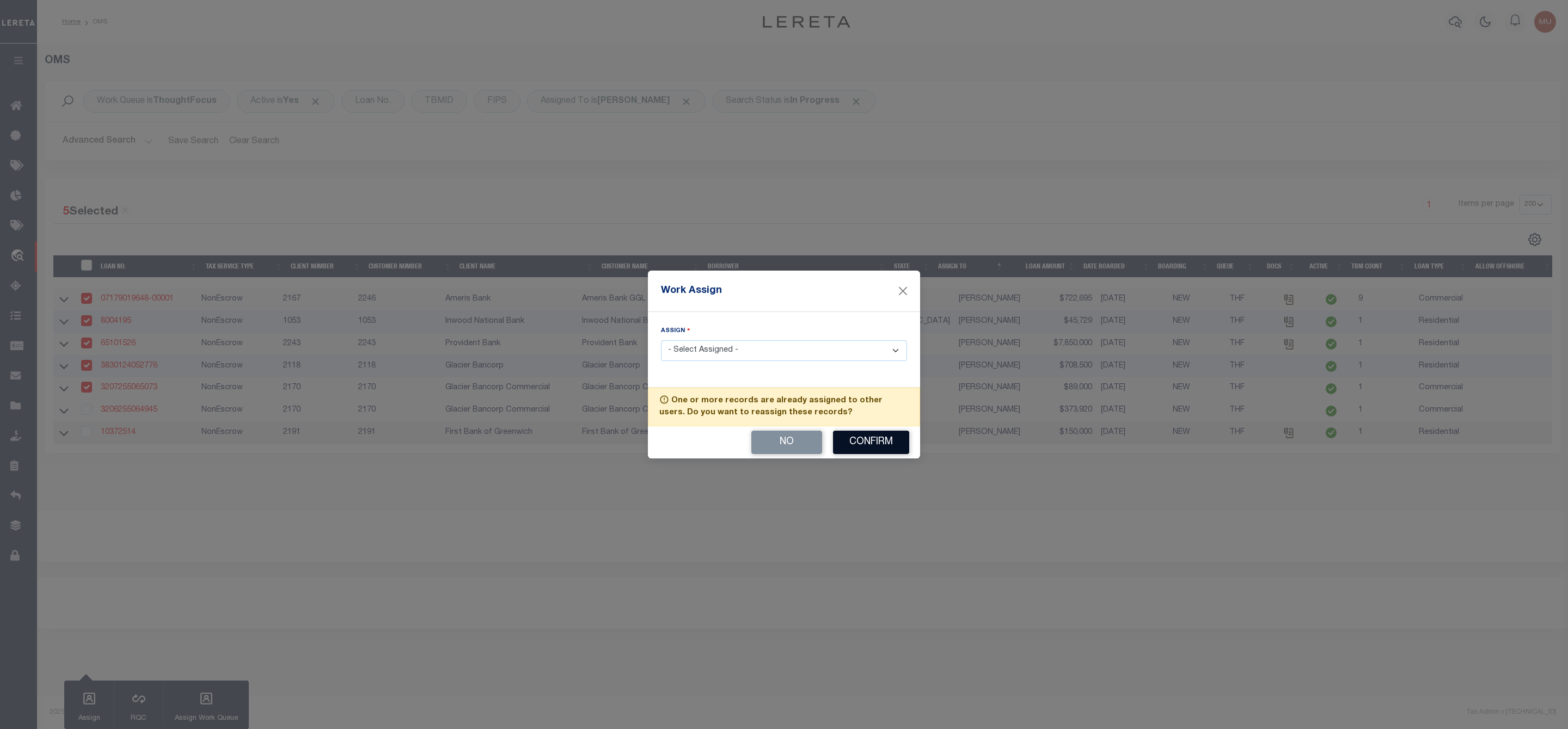
click at [867, 452] on button "Confirm" at bounding box center [871, 442] width 76 height 23
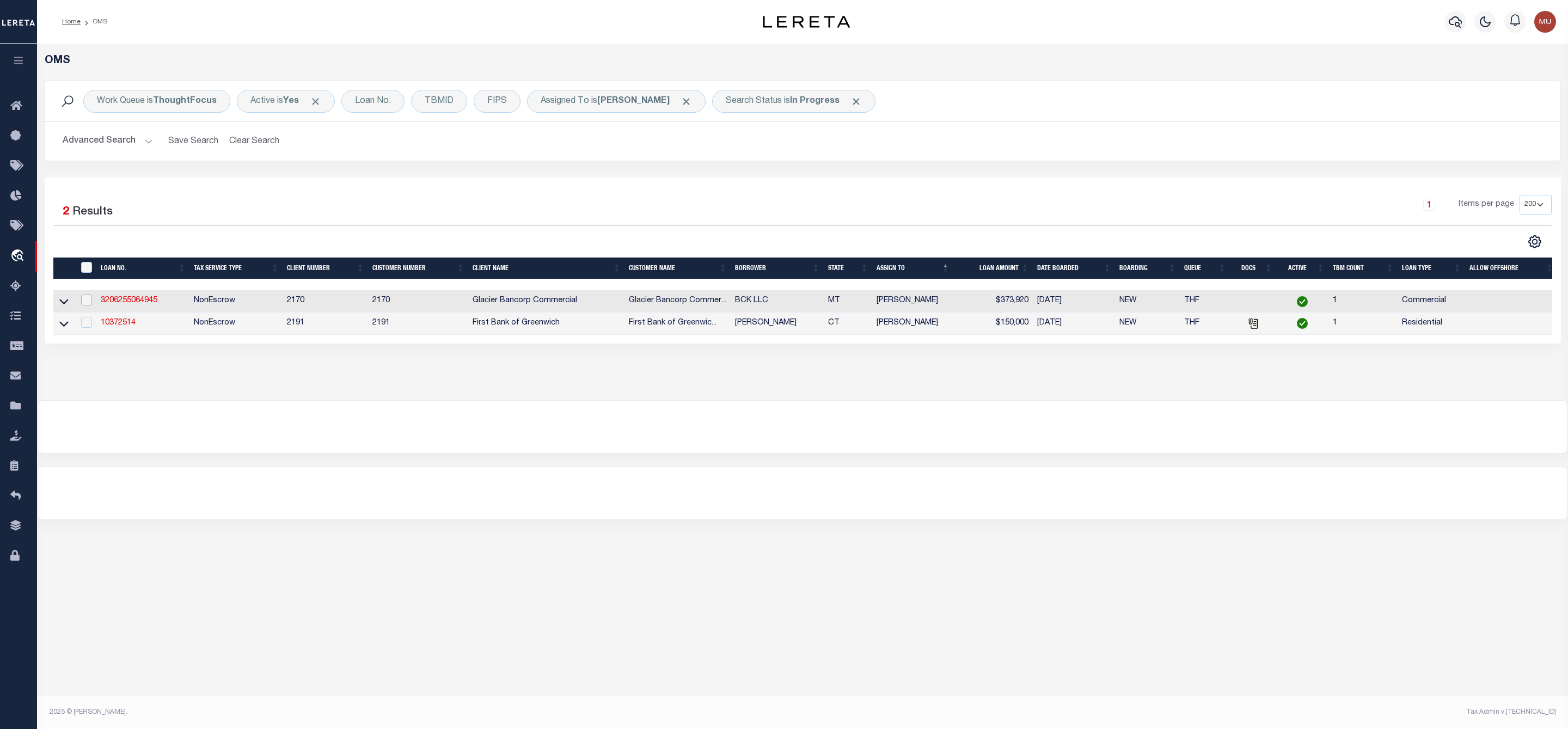
click at [82, 302] on input "checkbox" at bounding box center [86, 299] width 11 height 11
checkbox input "true"
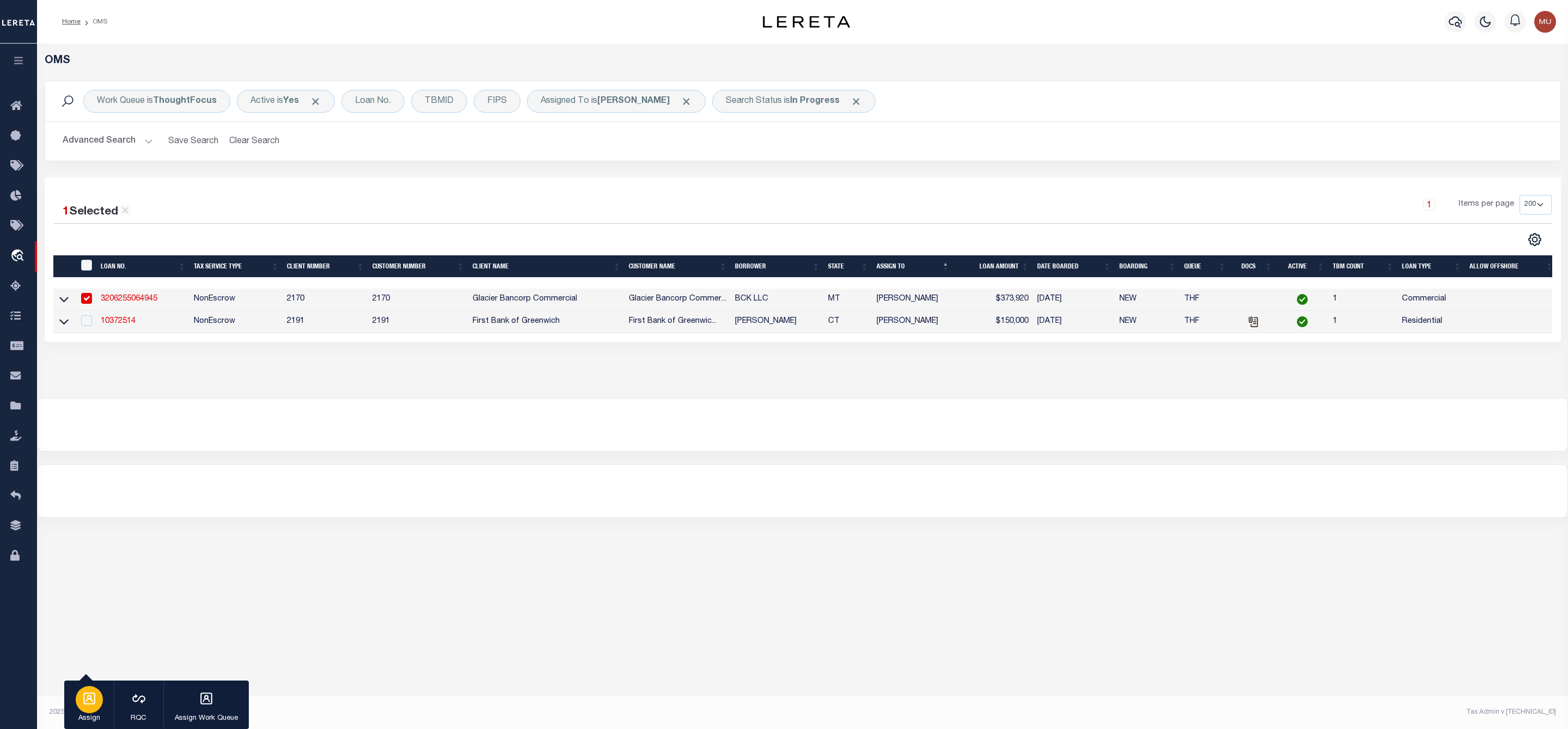
click at [98, 696] on div "button" at bounding box center [89, 699] width 27 height 27
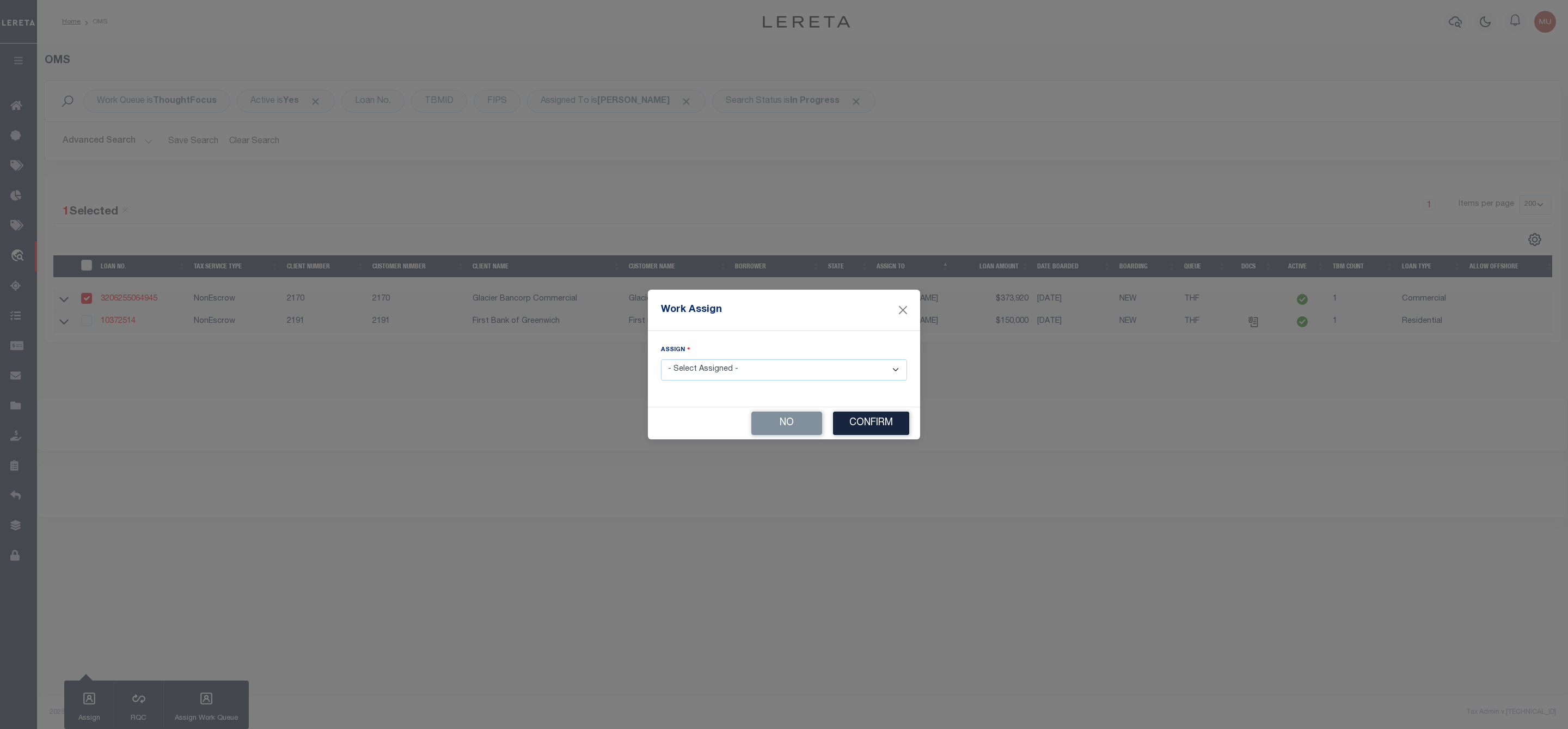
click at [733, 371] on select "- Select Assigned - --Unassigned-- [PERSON_NAME] [PERSON_NAME] [PERSON_NAME] [P…" at bounding box center [784, 370] width 246 height 21
select select "[PERSON_NAME]"
click at [661, 360] on select "- Select Assigned - --Unassigned-- [PERSON_NAME] [PERSON_NAME] [PERSON_NAME] [P…" at bounding box center [784, 370] width 246 height 21
click at [876, 430] on button "Confirm" at bounding box center [871, 423] width 76 height 23
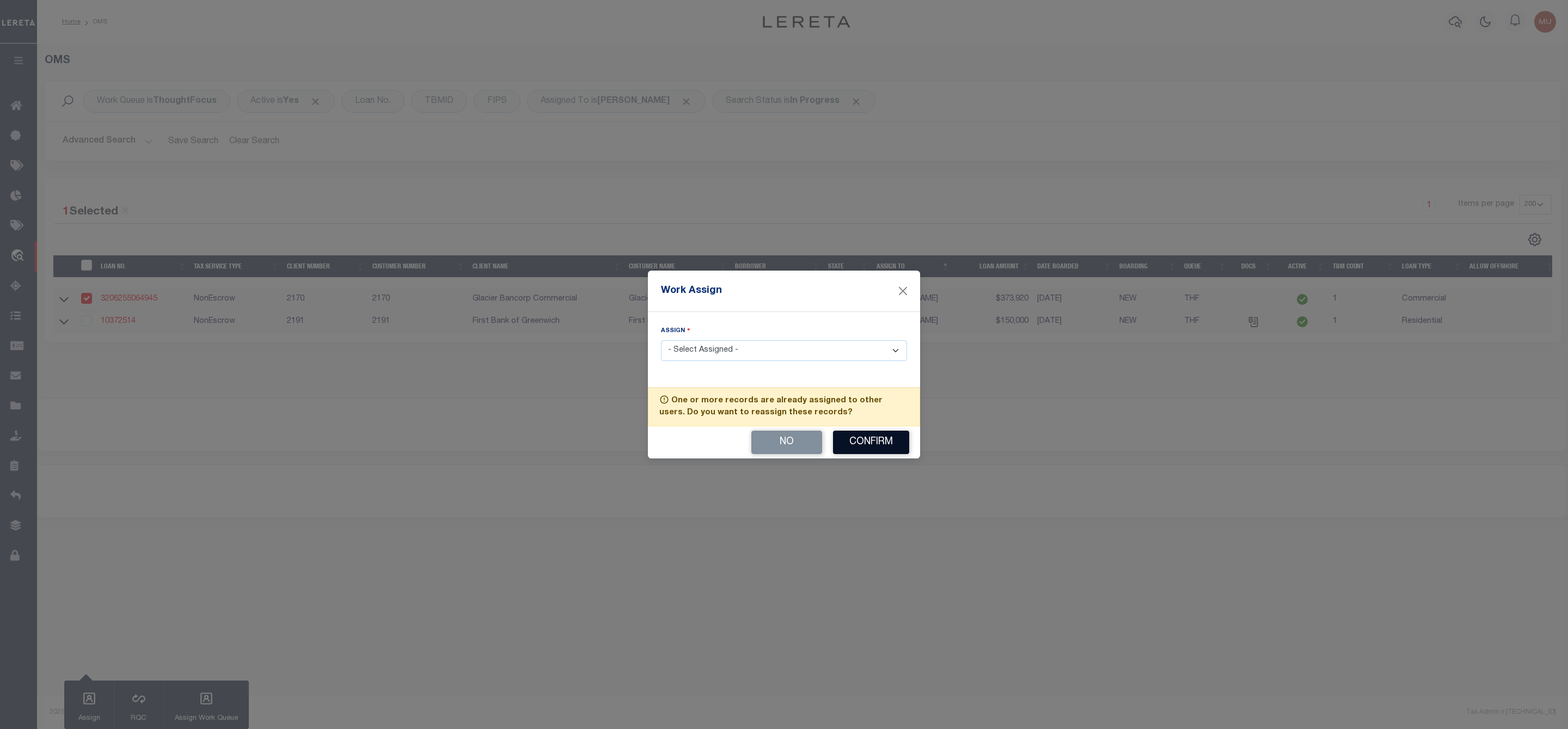
click at [873, 450] on button "Confirm" at bounding box center [871, 442] width 76 height 23
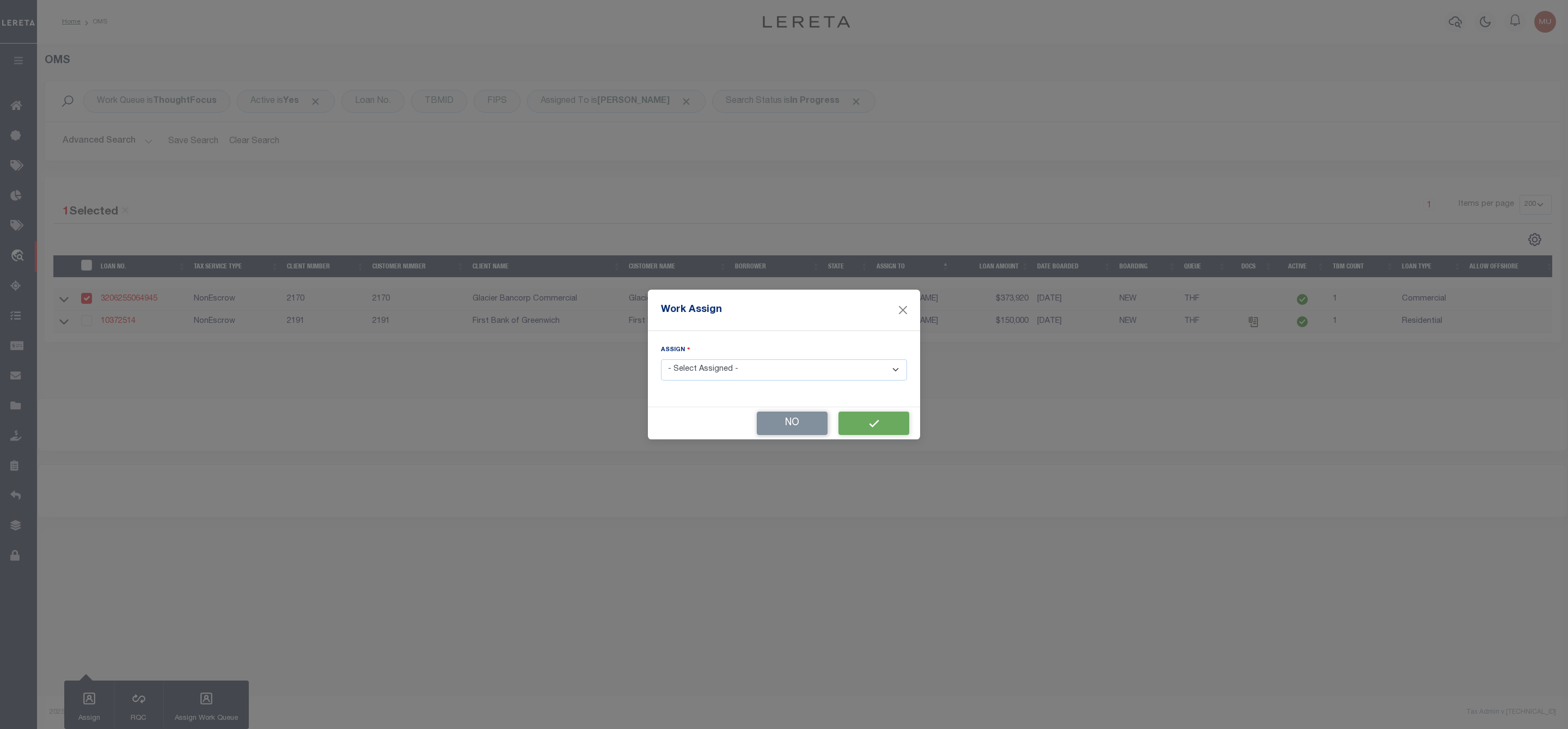
select select
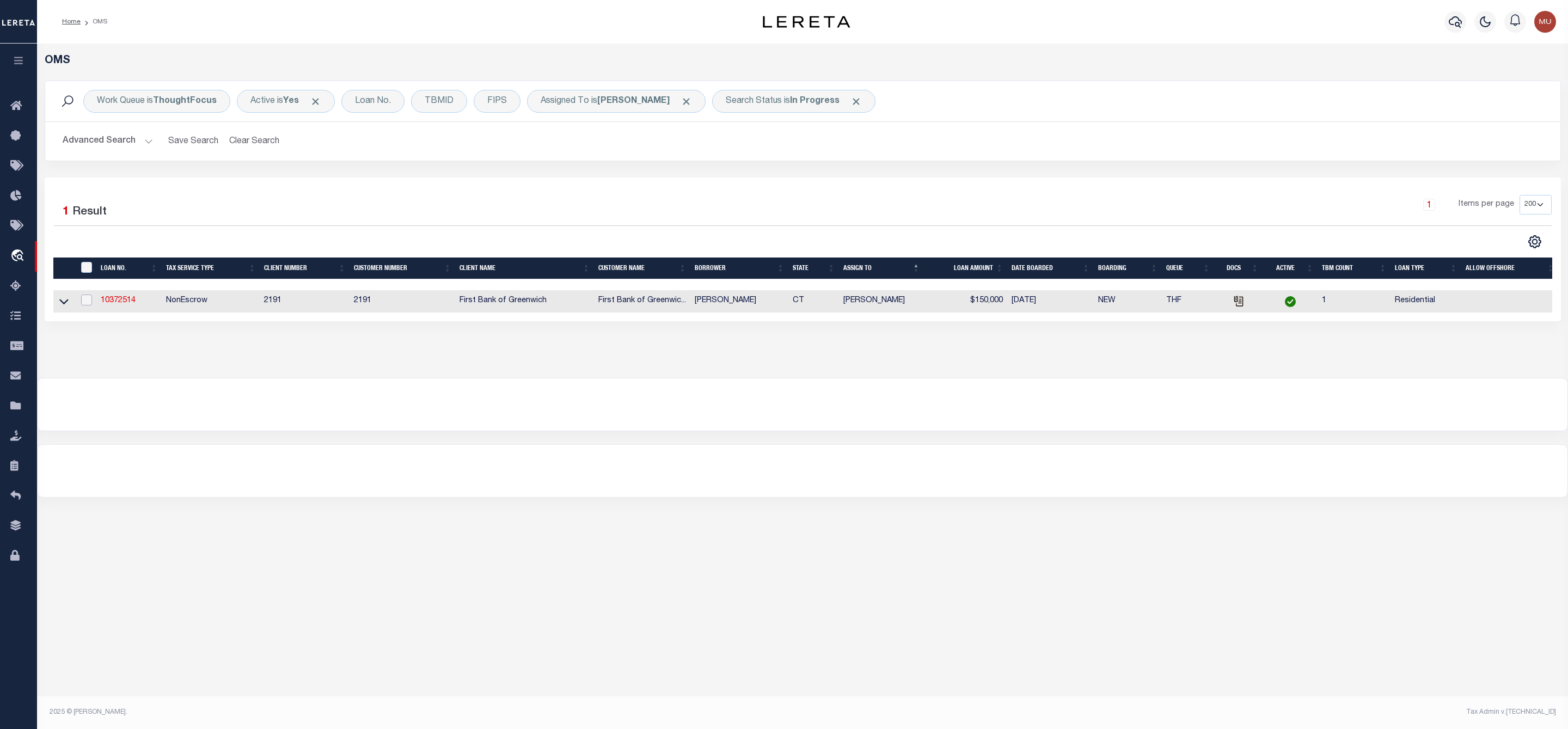
click at [85, 302] on input "checkbox" at bounding box center [86, 299] width 11 height 11
checkbox input "true"
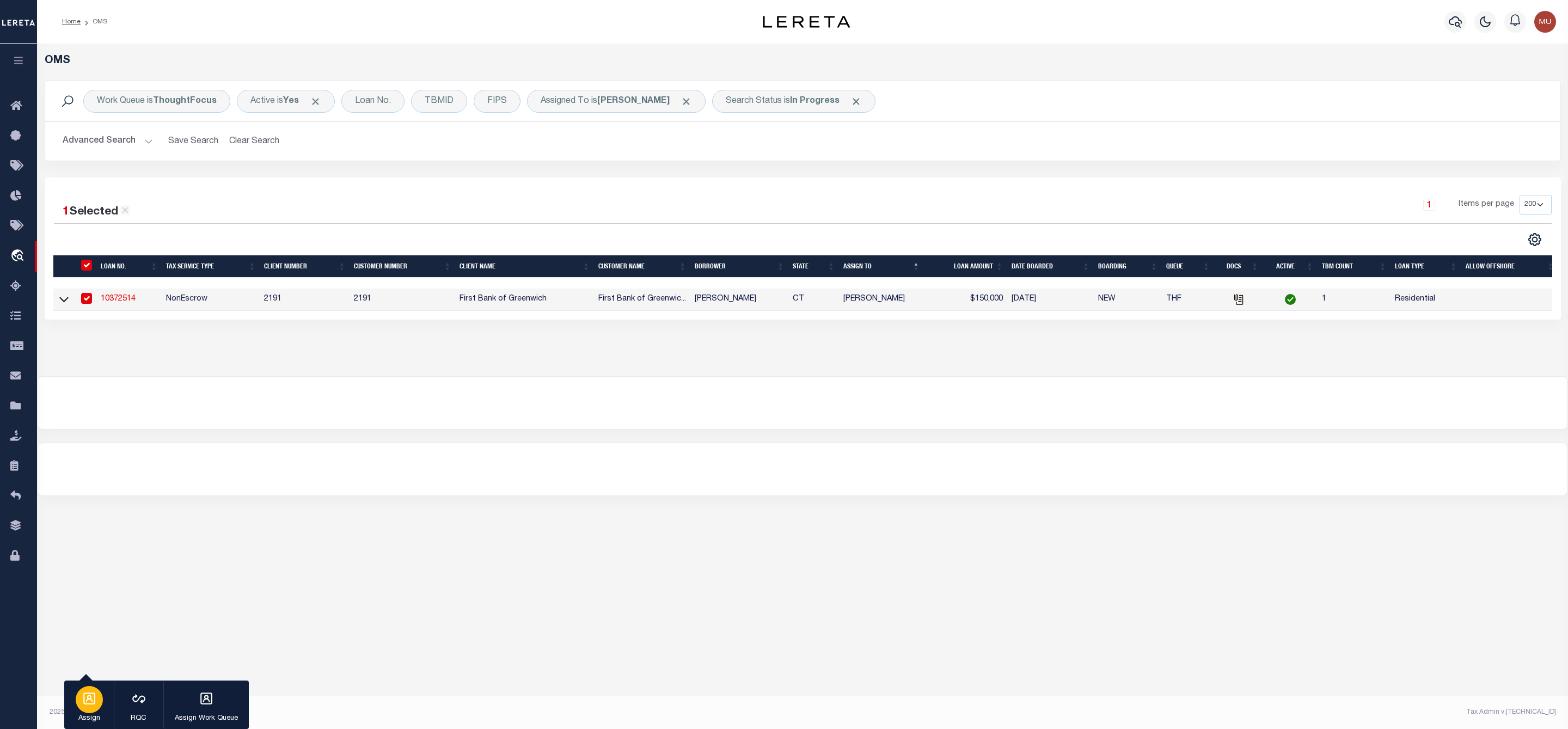
click at [91, 724] on p "Assign" at bounding box center [89, 718] width 27 height 11
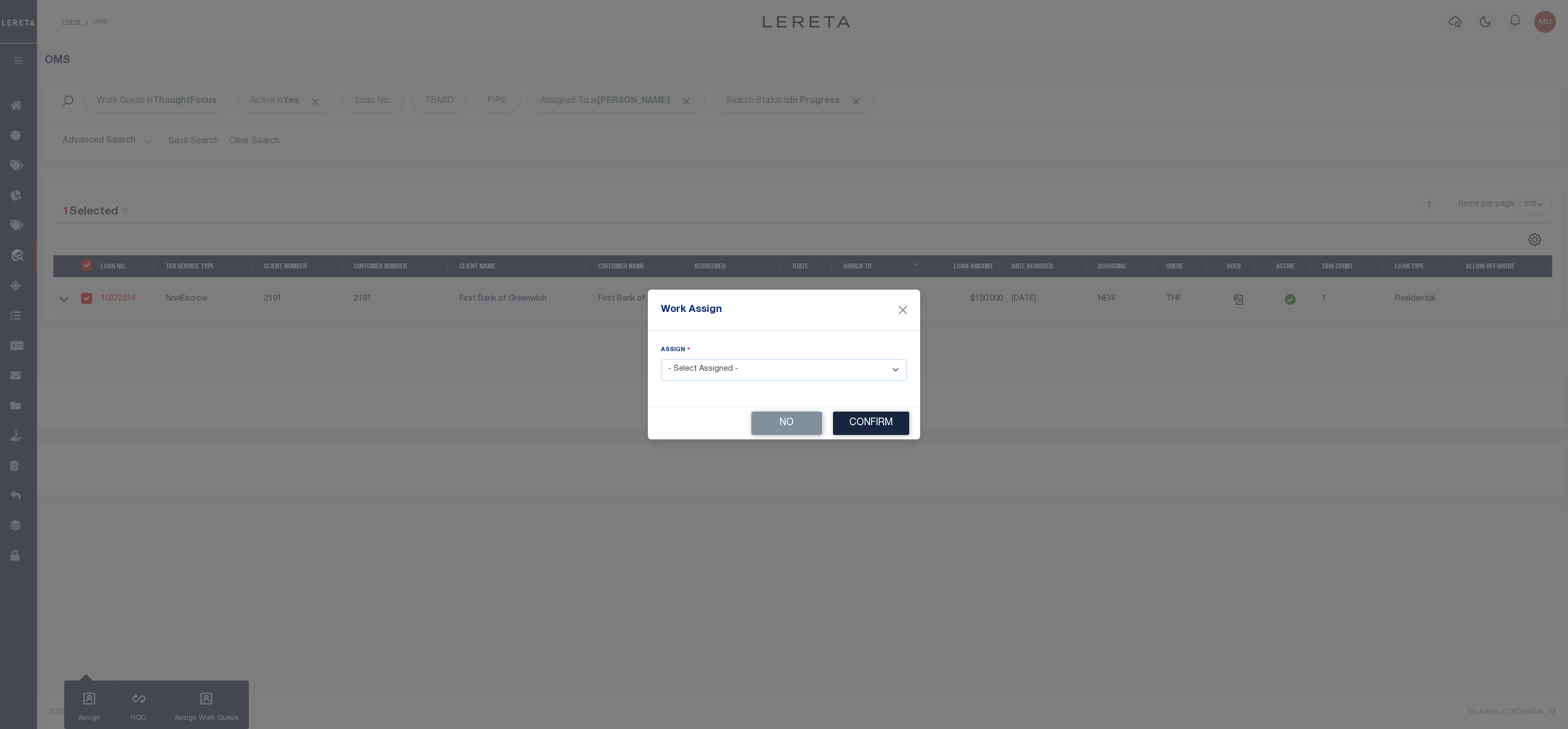
click at [806, 368] on select "- Select Assigned - --Unassigned-- [PERSON_NAME] [PERSON_NAME] [PERSON_NAME] [P…" at bounding box center [784, 370] width 246 height 21
select select "[PERSON_NAME]"
click at [661, 360] on select "- Select Assigned - --Unassigned-- [PERSON_NAME] [PERSON_NAME] [PERSON_NAME] [P…" at bounding box center [784, 370] width 246 height 21
click at [879, 429] on button "Confirm" at bounding box center [871, 423] width 76 height 23
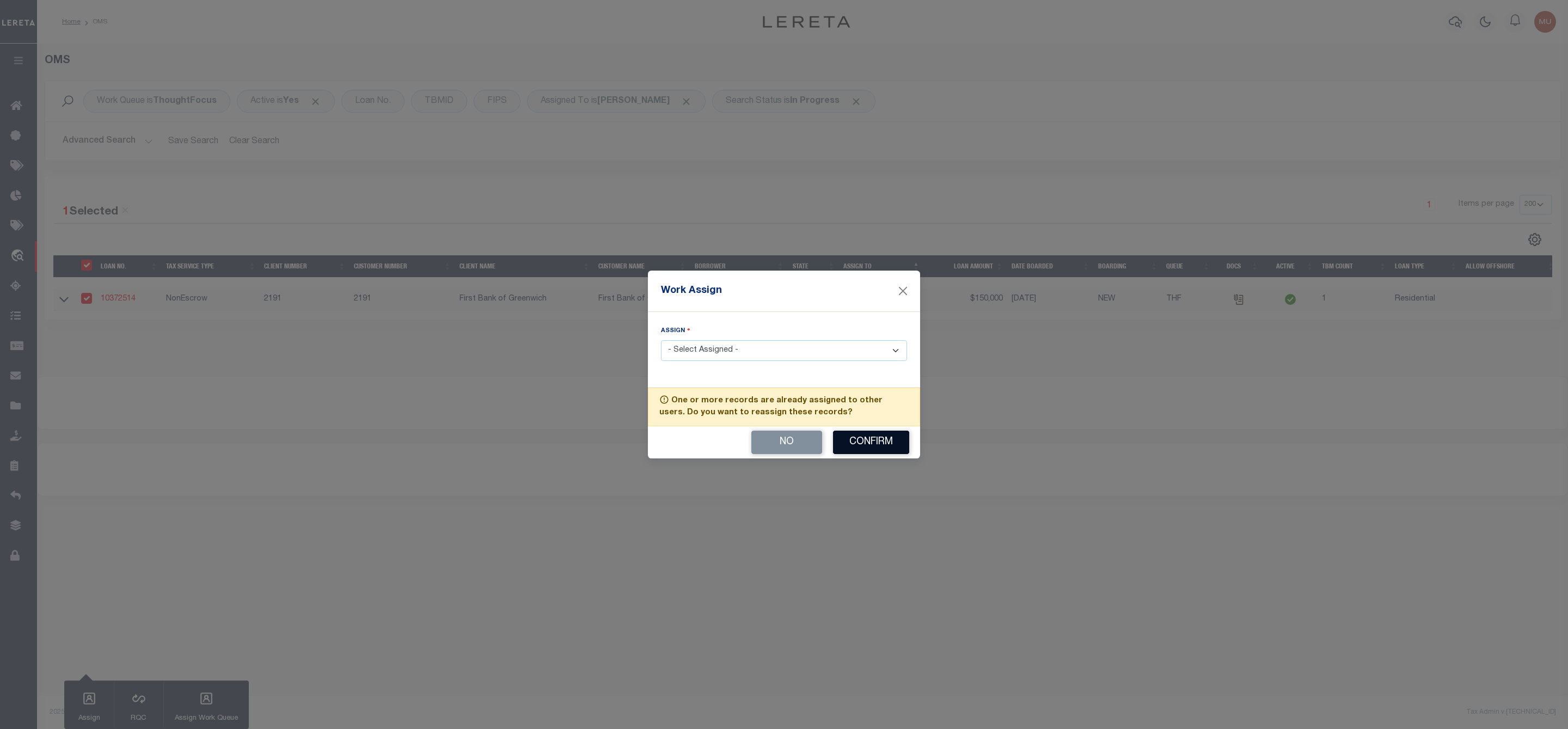
click at [876, 448] on button "Confirm" at bounding box center [871, 442] width 76 height 23
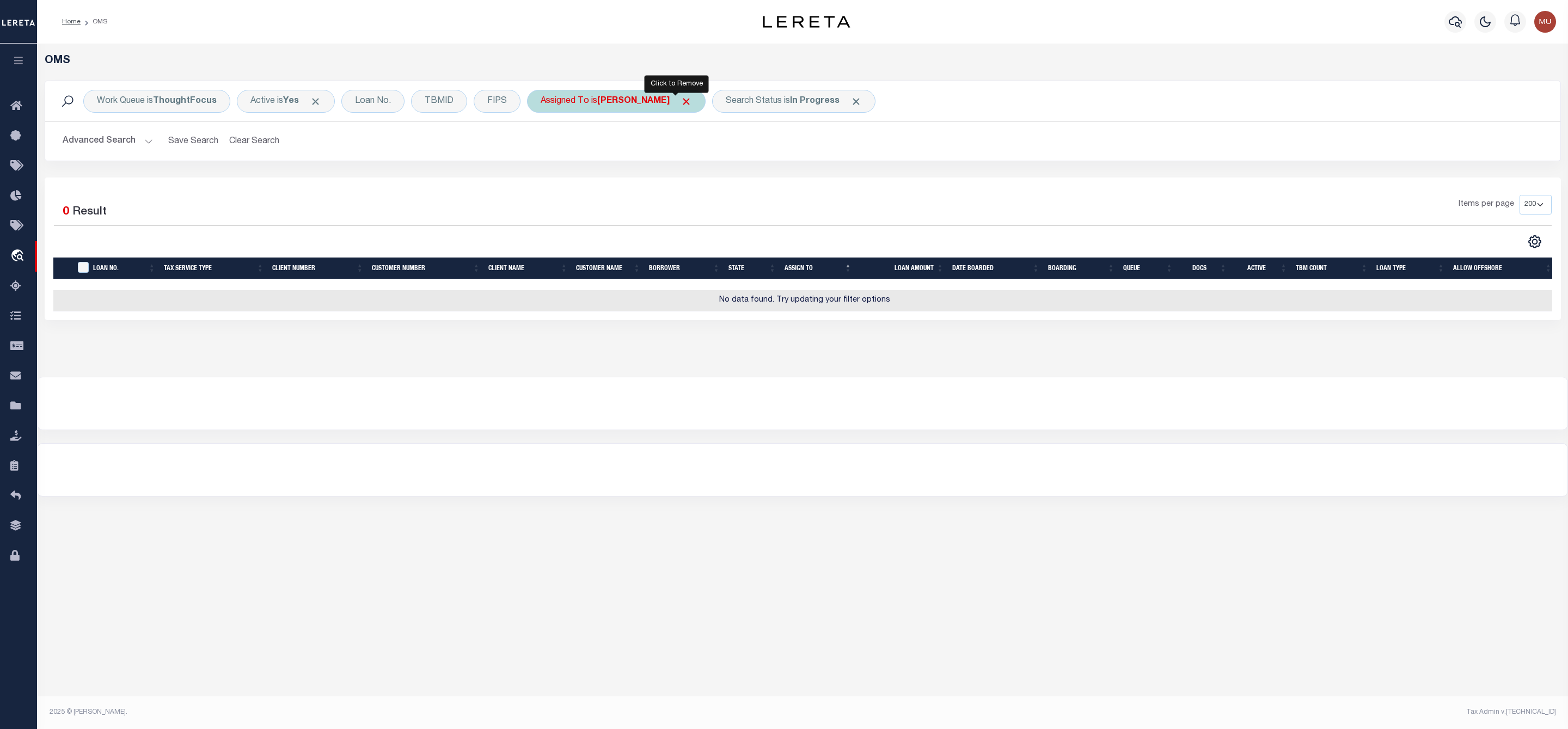
click at [681, 102] on span "Click to Remove" at bounding box center [687, 102] width 12 height 12
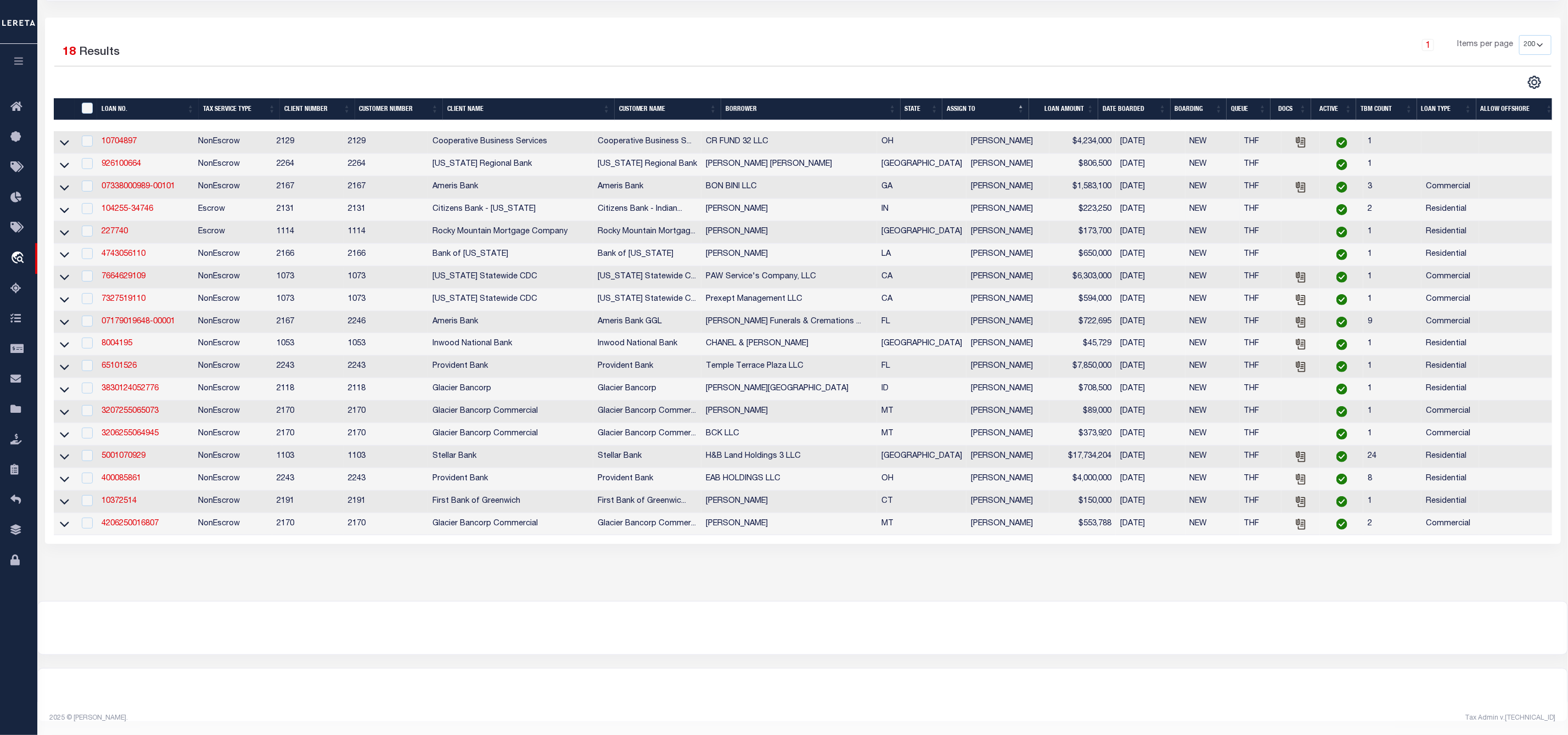
scroll to position [14, 0]
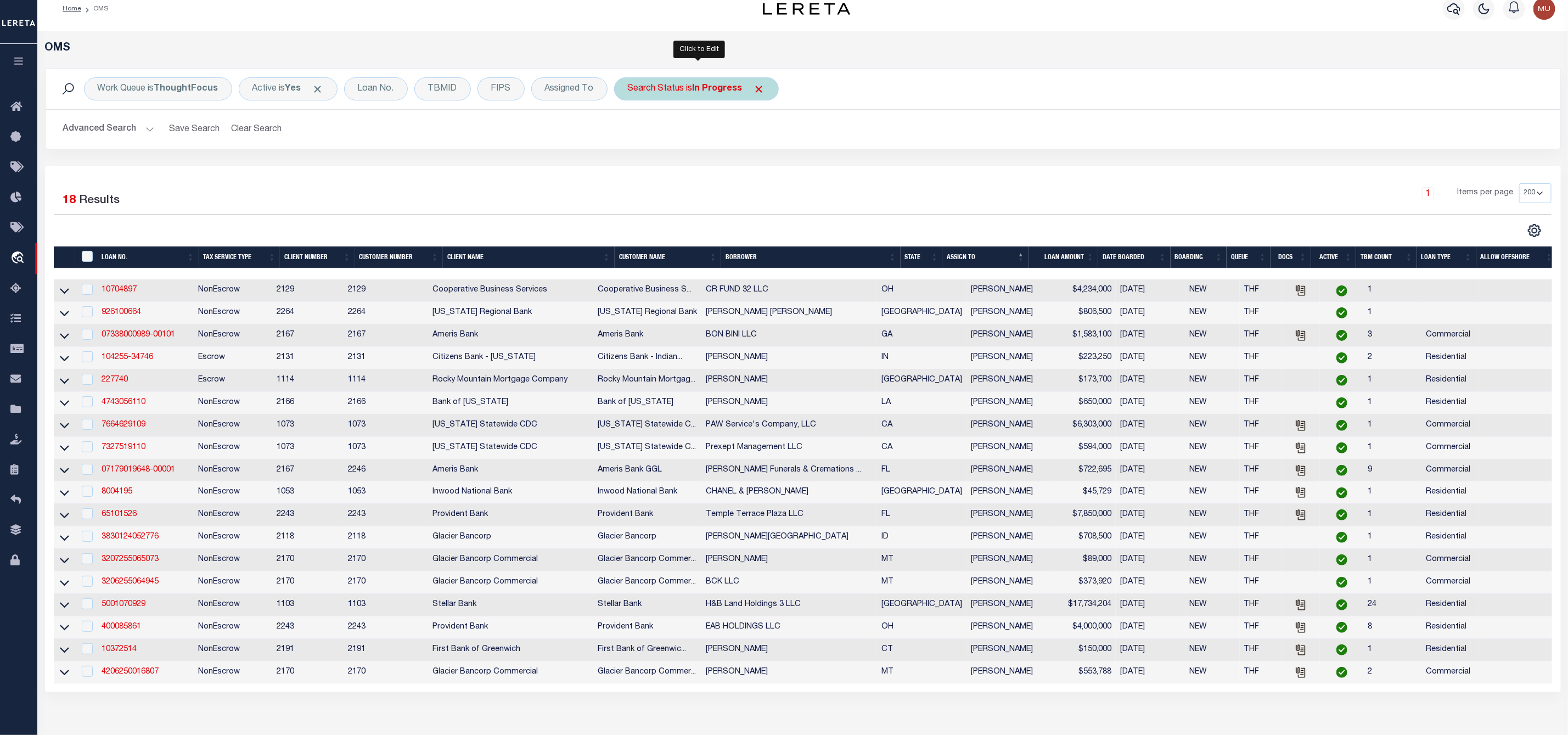
click at [703, 101] on div "Search Status is In Progress" at bounding box center [696, 89] width 164 height 23
click at [683, 144] on select "Automated Search Bad Parcel Complete Duplicate Parcel High Dollar Reporting In …" at bounding box center [709, 143] width 161 height 21
select select "RD"
click at [630, 133] on select "Automated Search Bad Parcel Complete Duplicate Parcel High Dollar Reporting In …" at bounding box center [709, 143] width 161 height 21
click at [779, 166] on input "Apply" at bounding box center [772, 166] width 32 height 18
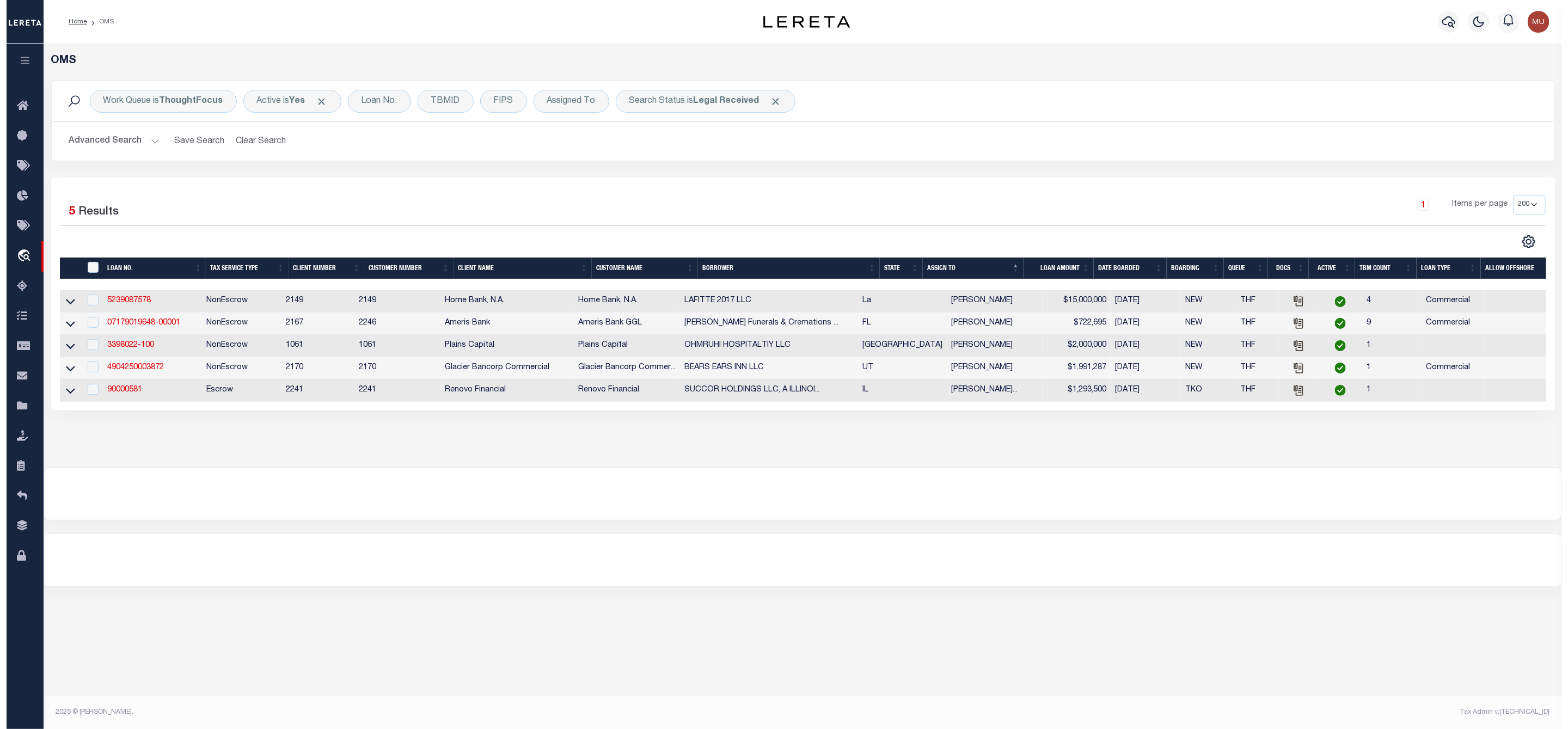
scroll to position [0, 0]
